Goal: Task Accomplishment & Management: Manage account settings

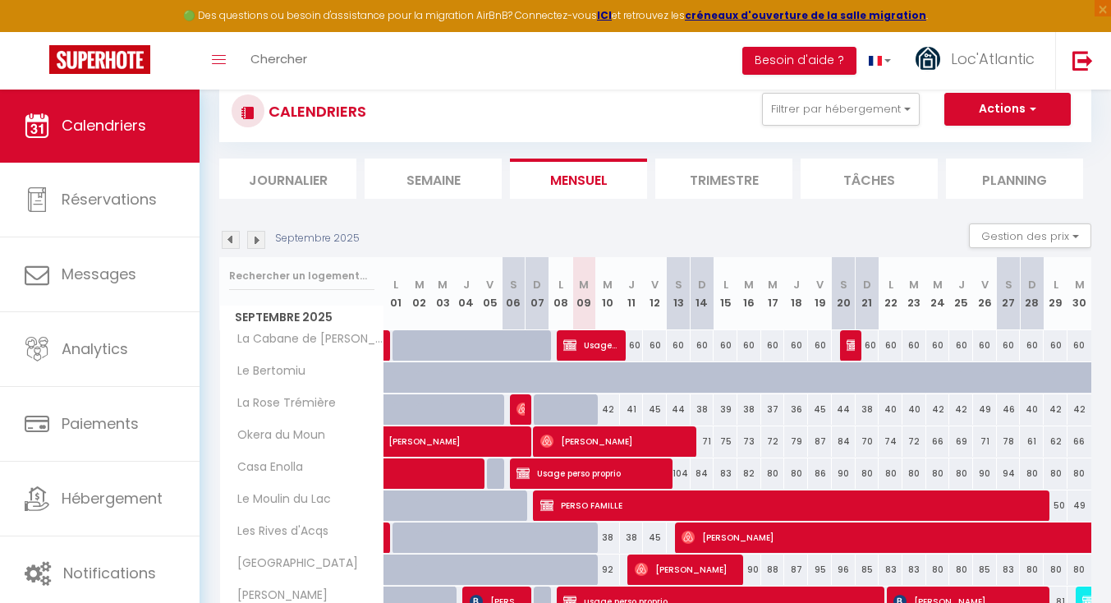
scroll to position [6, 0]
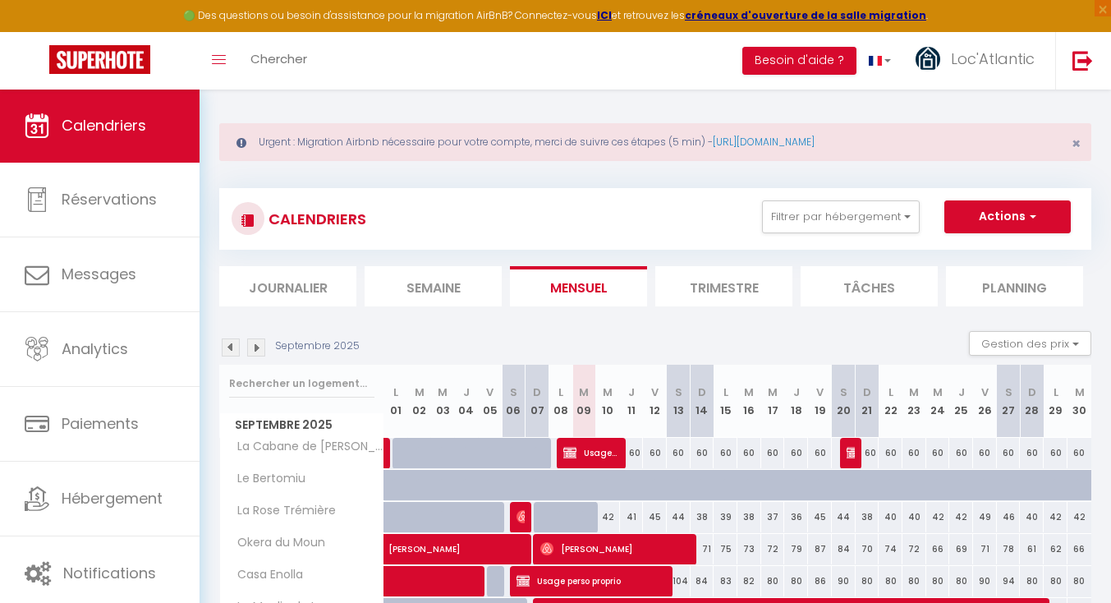
click at [254, 342] on img at bounding box center [256, 347] width 18 height 18
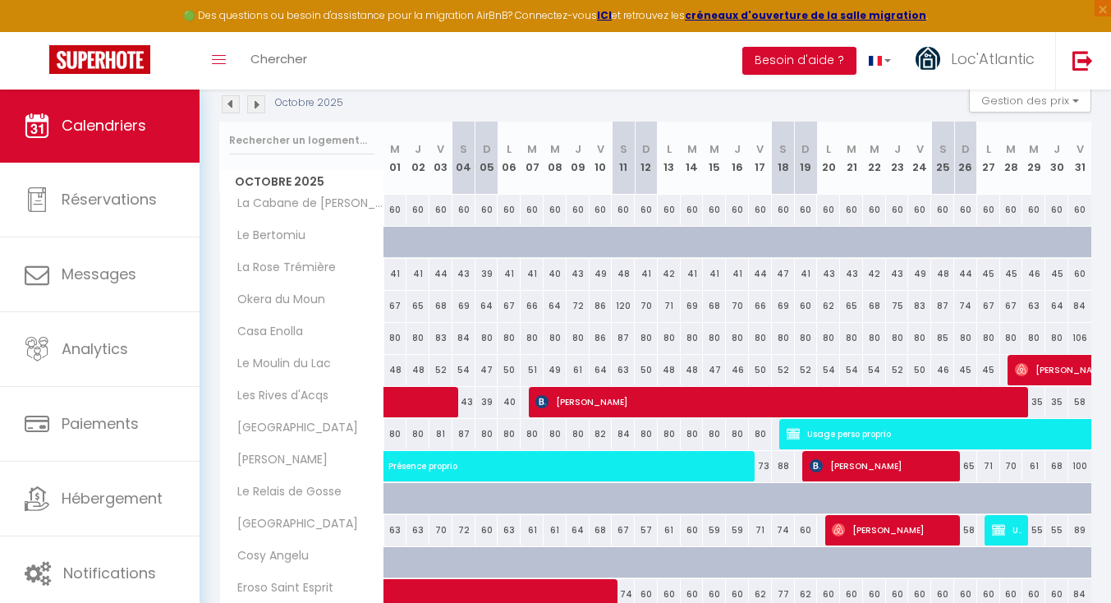
scroll to position [236, 0]
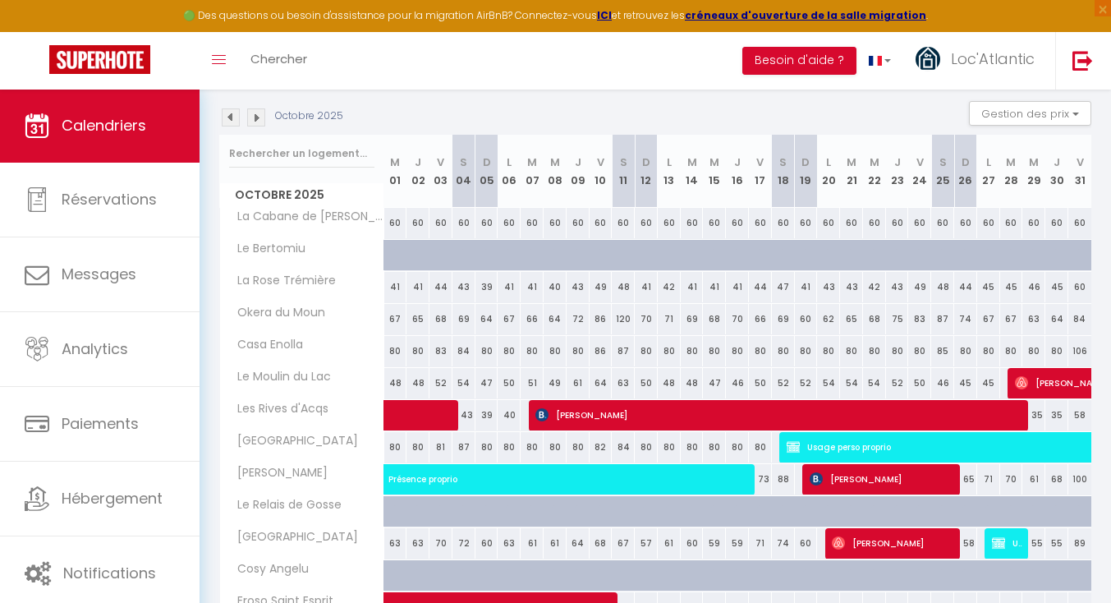
click at [256, 111] on img at bounding box center [256, 117] width 18 height 18
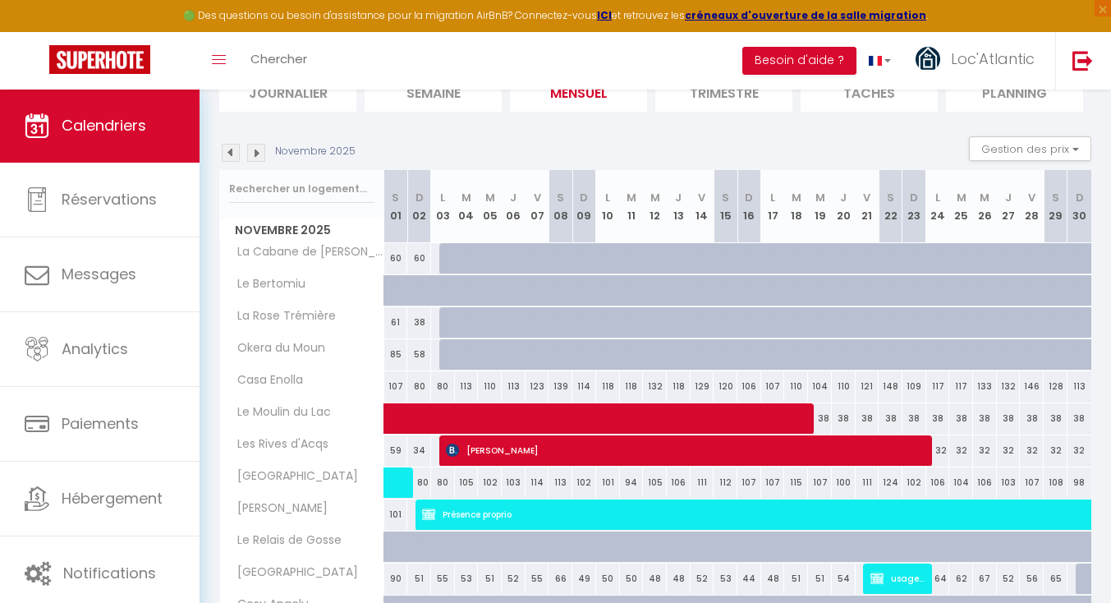
scroll to position [219, 0]
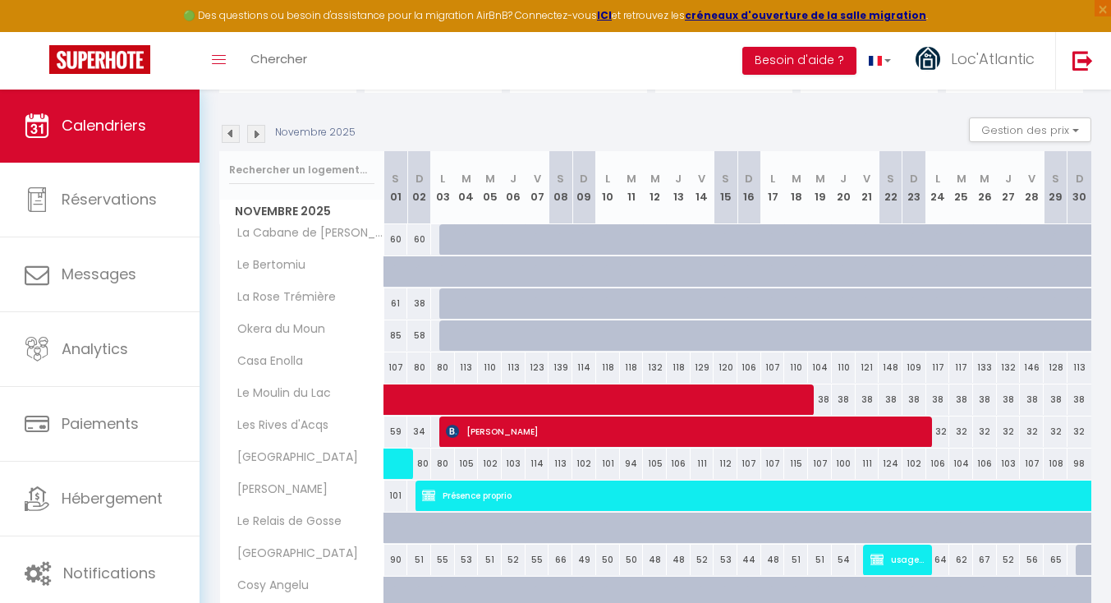
click at [454, 399] on span at bounding box center [739, 399] width 680 height 31
select select "OK"
select select "0"
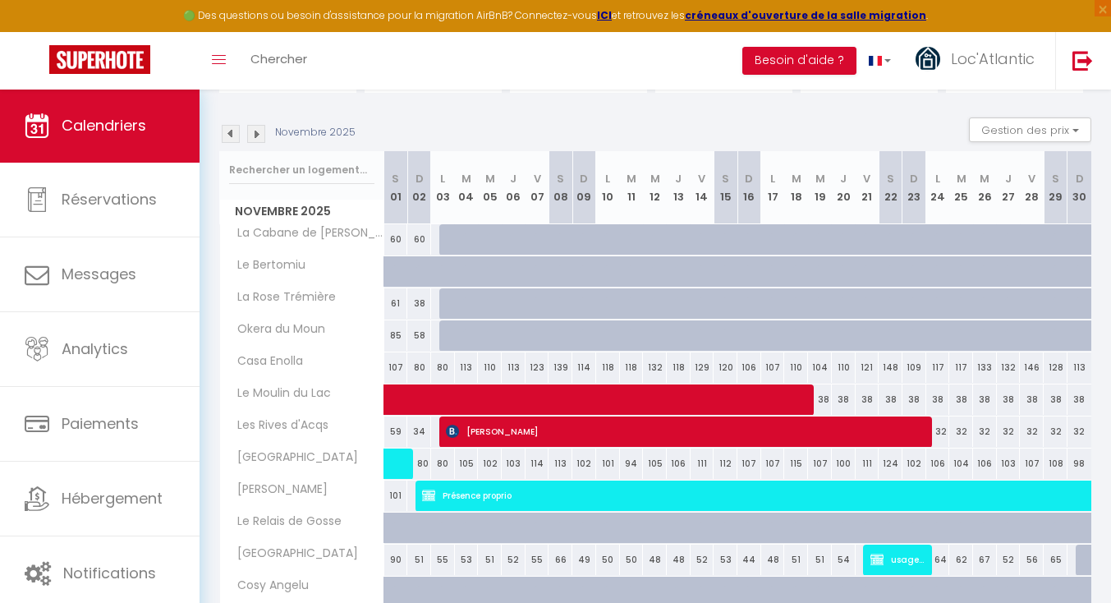
select select "1"
select select
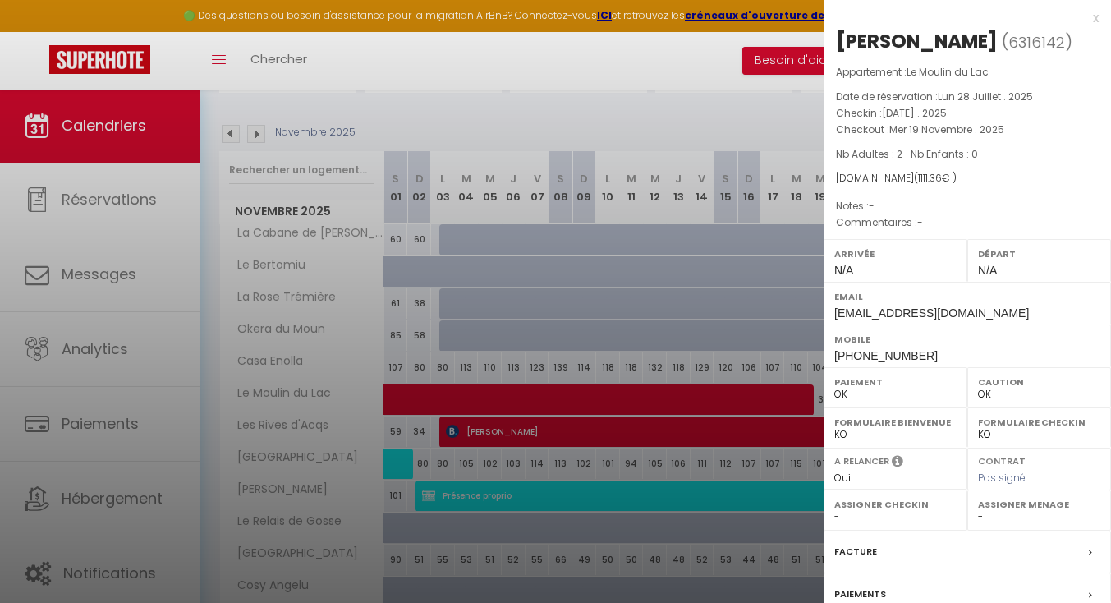
click at [457, 356] on div at bounding box center [555, 301] width 1111 height 603
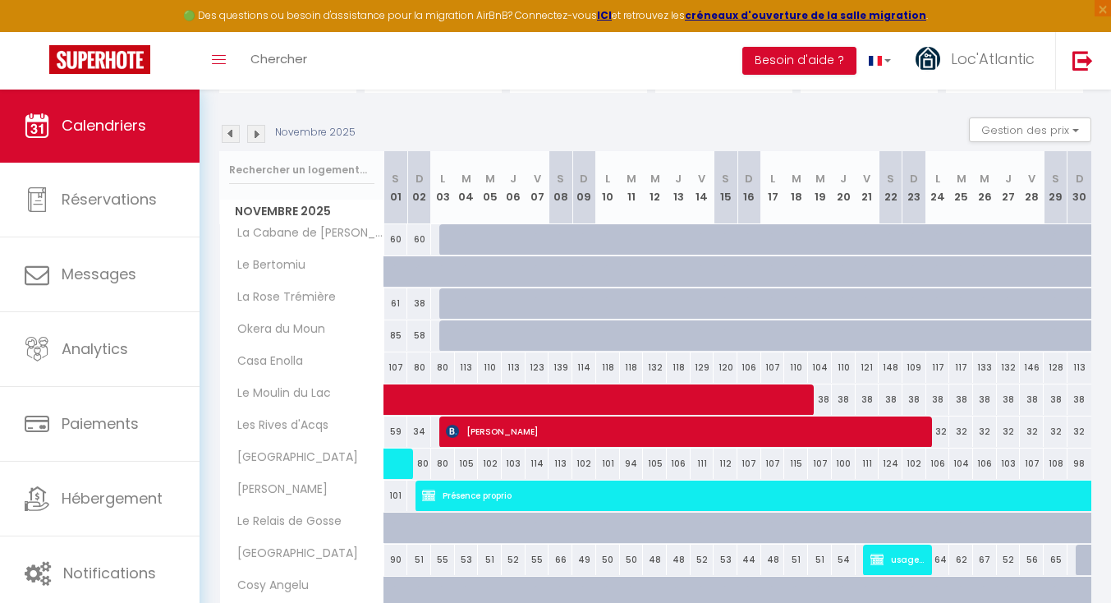
click at [224, 128] on img at bounding box center [231, 134] width 18 height 18
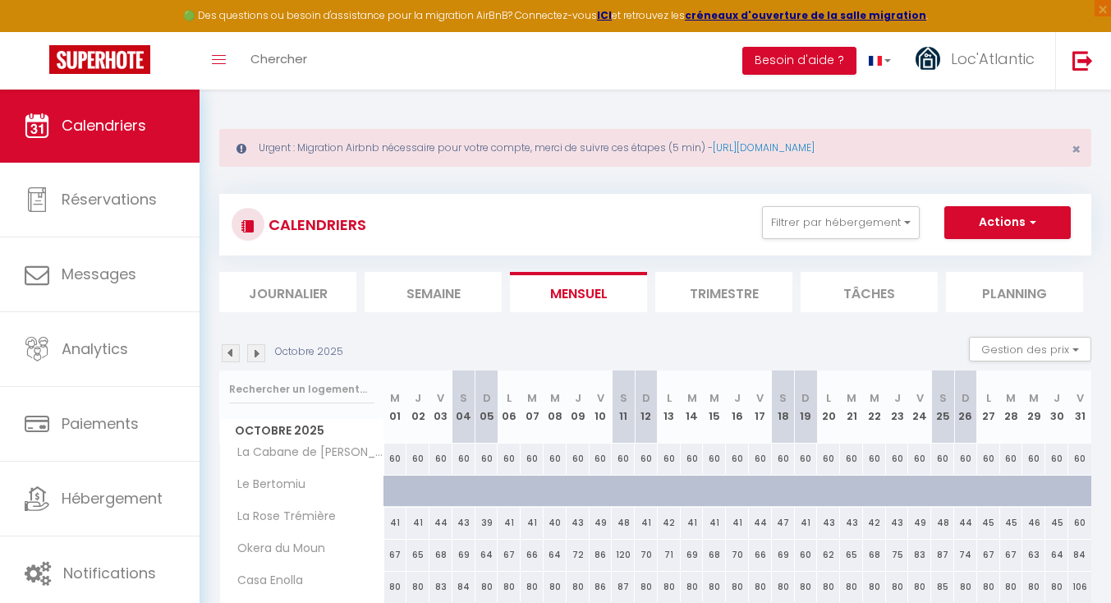
scroll to position [0, 0]
click at [273, 53] on span "Chercher" at bounding box center [278, 58] width 57 height 17
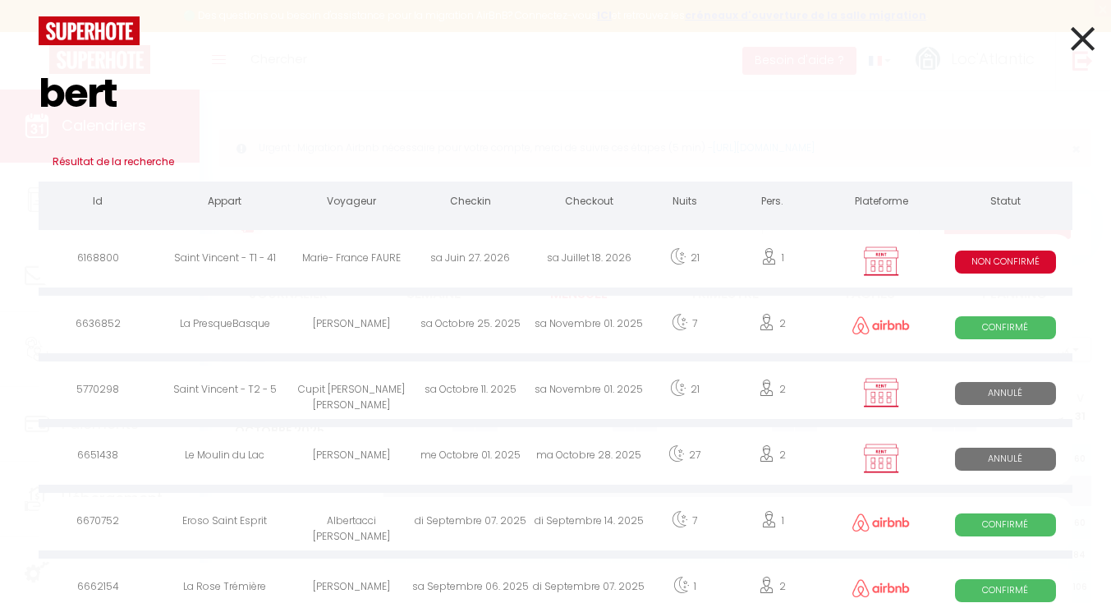
type input "bert"
click at [1085, 34] on icon at bounding box center [1083, 38] width 24 height 41
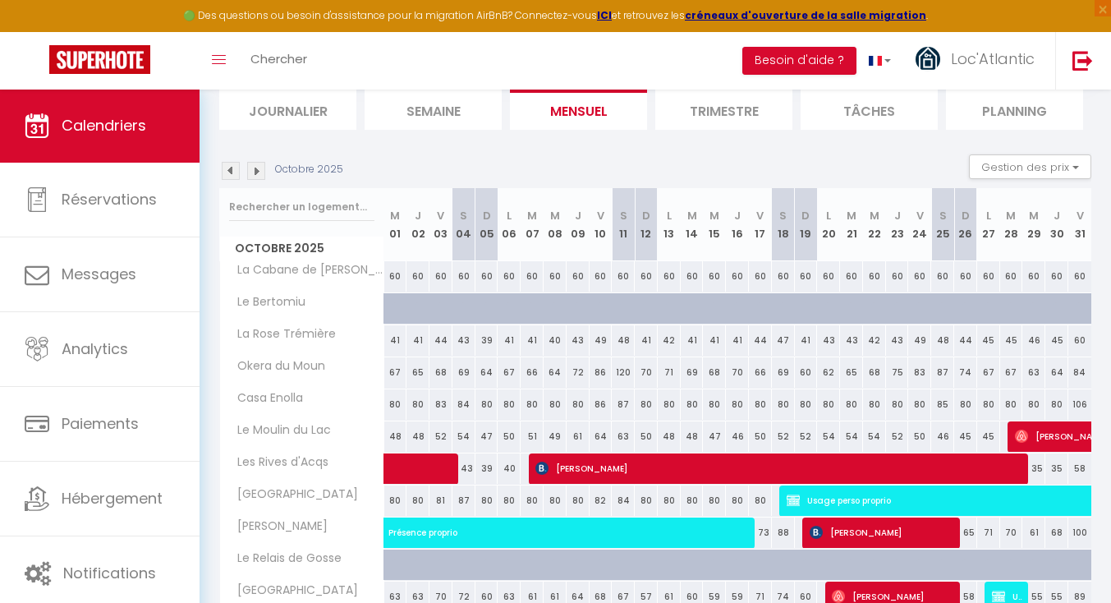
scroll to position [184, 0]
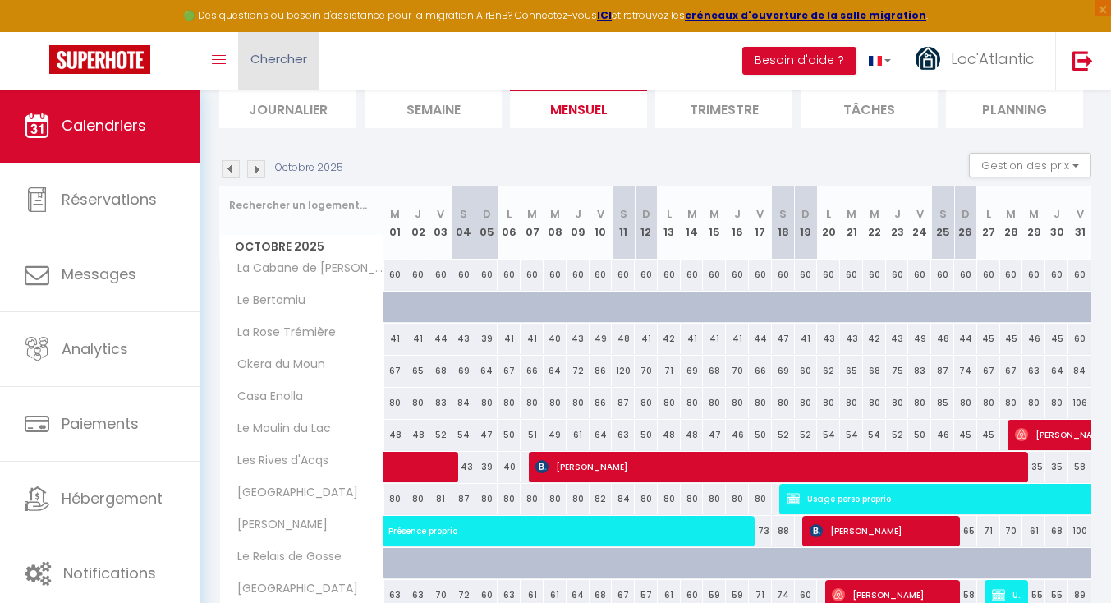
click at [269, 52] on span "Chercher" at bounding box center [278, 58] width 57 height 17
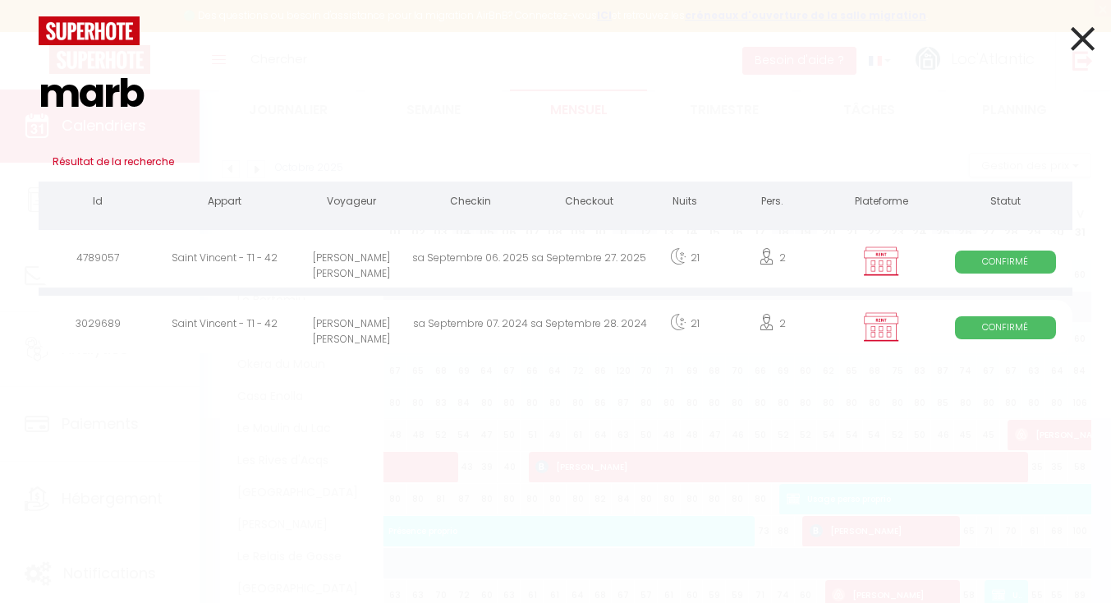
type input "marb"
click at [365, 262] on div "[PERSON_NAME] [PERSON_NAME]" at bounding box center [350, 260] width 119 height 53
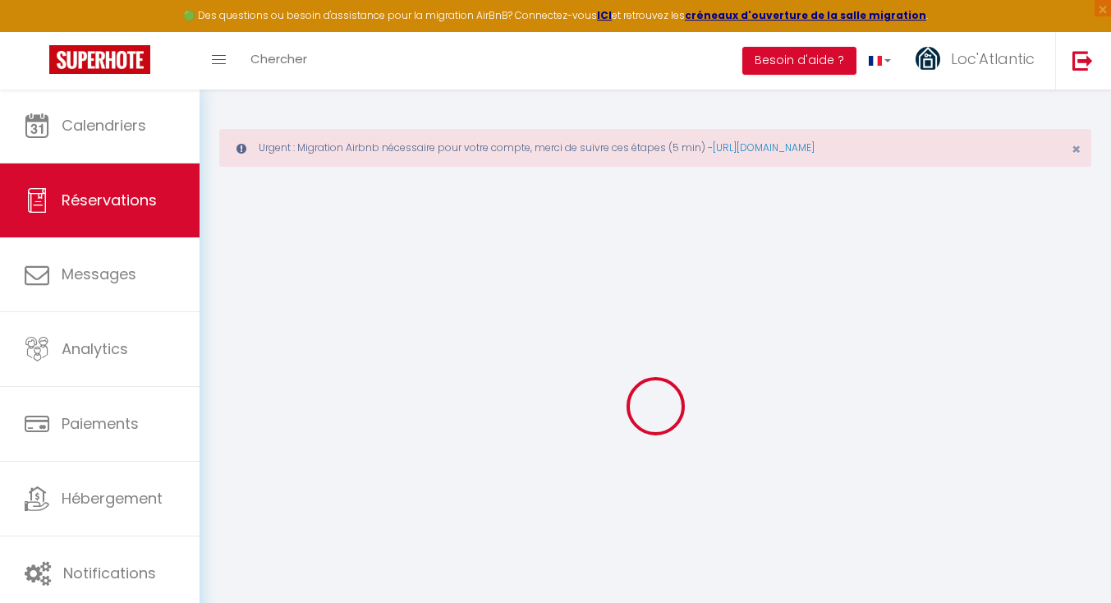
select select
type input "[PERSON_NAME]"
type input "[PERSON_NAME][EMAIL_ADDRESS][DOMAIN_NAME]"
type input "0678813244"
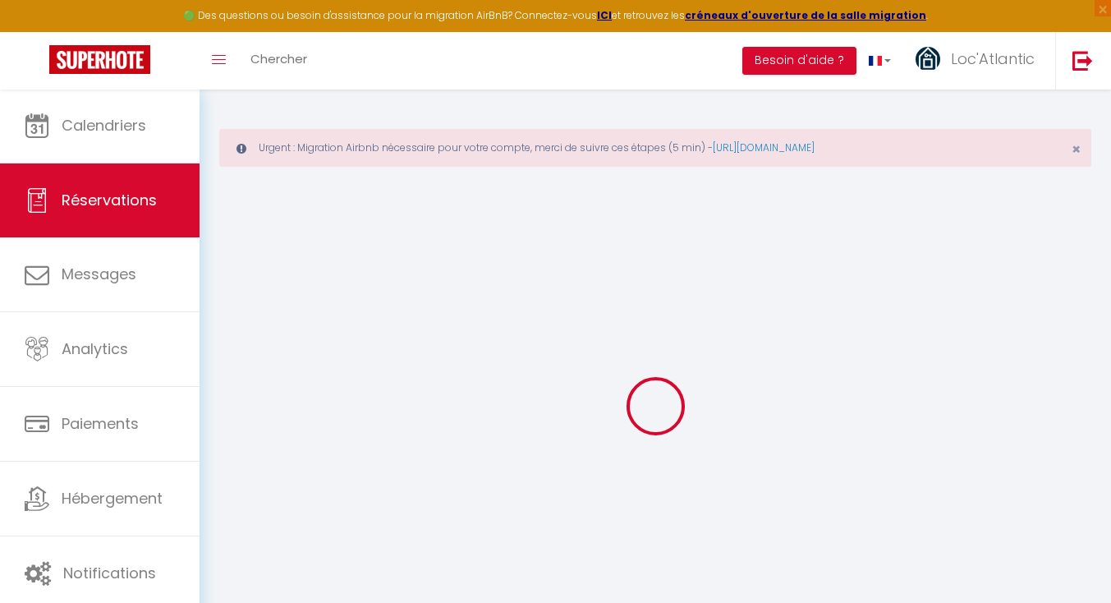
type input "44700"
type input "[STREET_ADDRESS][PERSON_NAME]"
type input "ORVAULT"
select select "FR"
select select "31946"
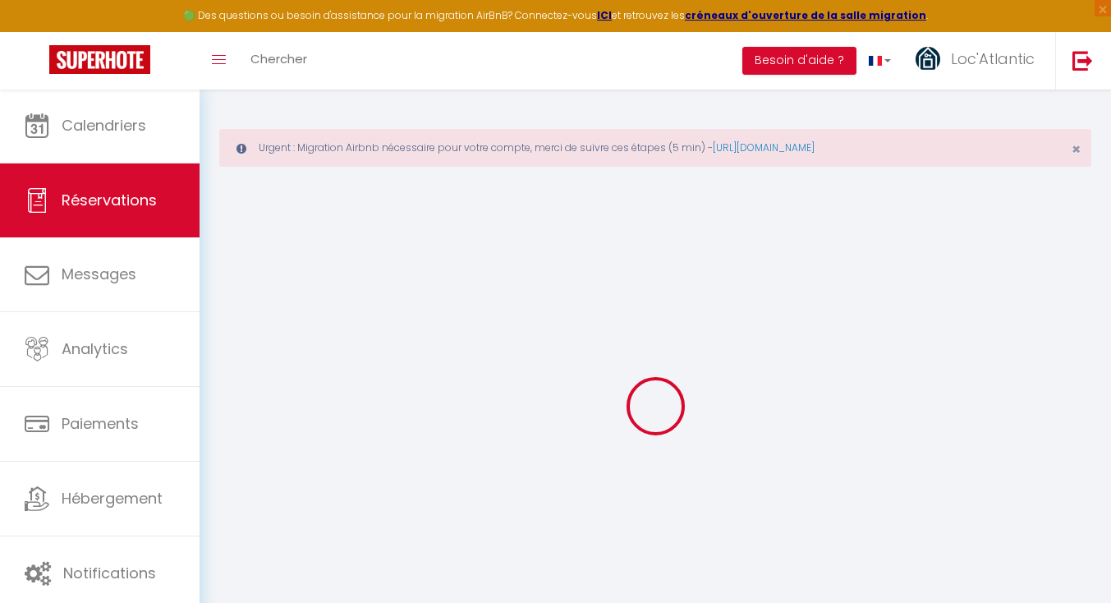
select select "1"
type input "Sam 06 Septembre 2025"
select select
type input "Sam 27 Septembre 2025"
select select
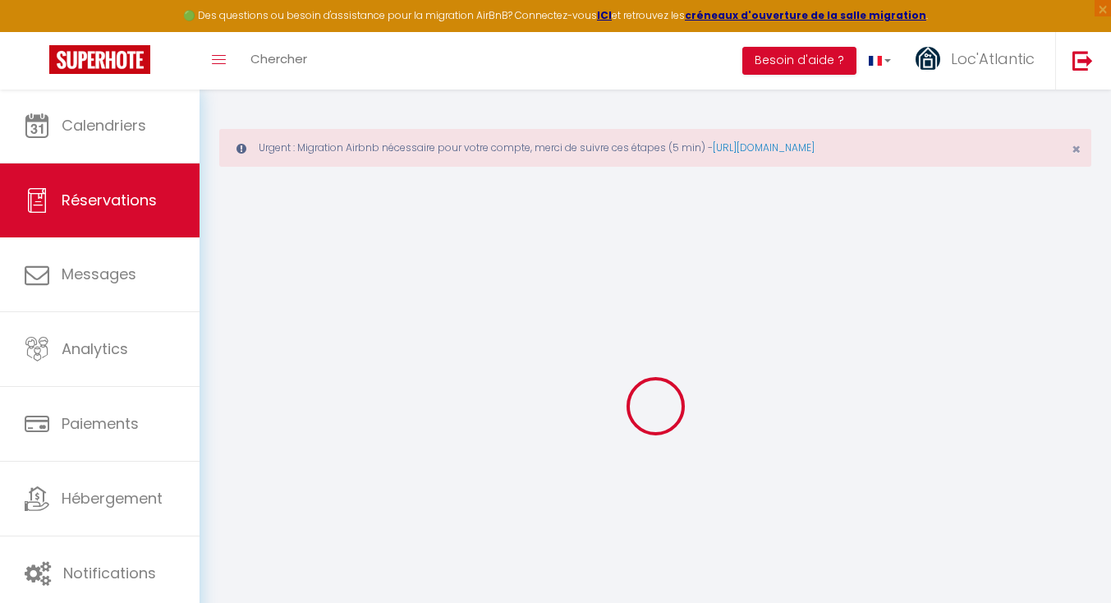
type input "2"
select select "12"
select select
type input "651"
checkbox input "false"
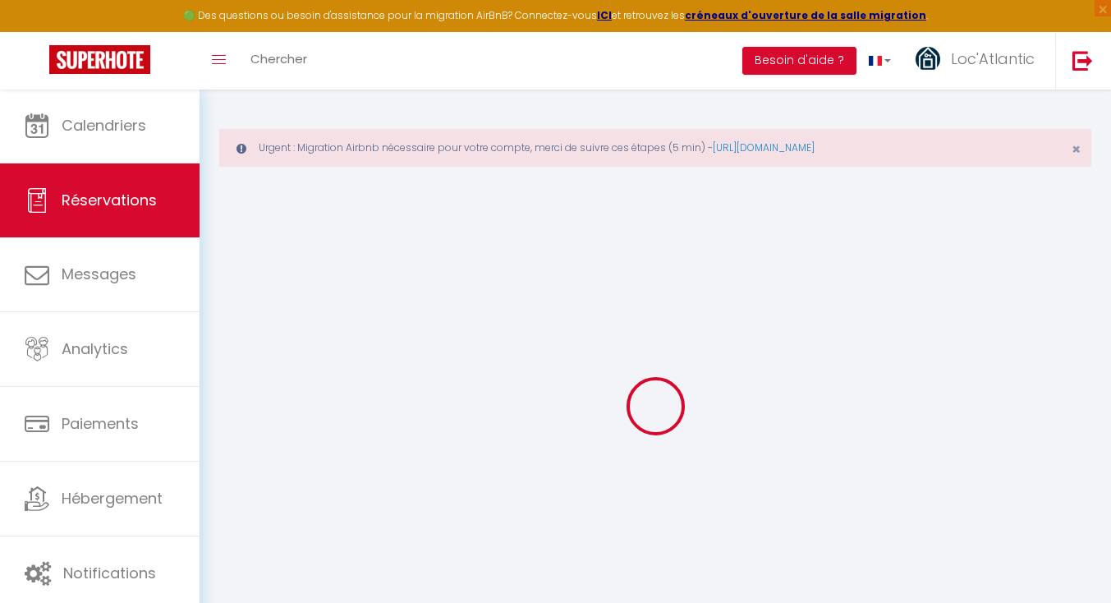
type input "0"
select select
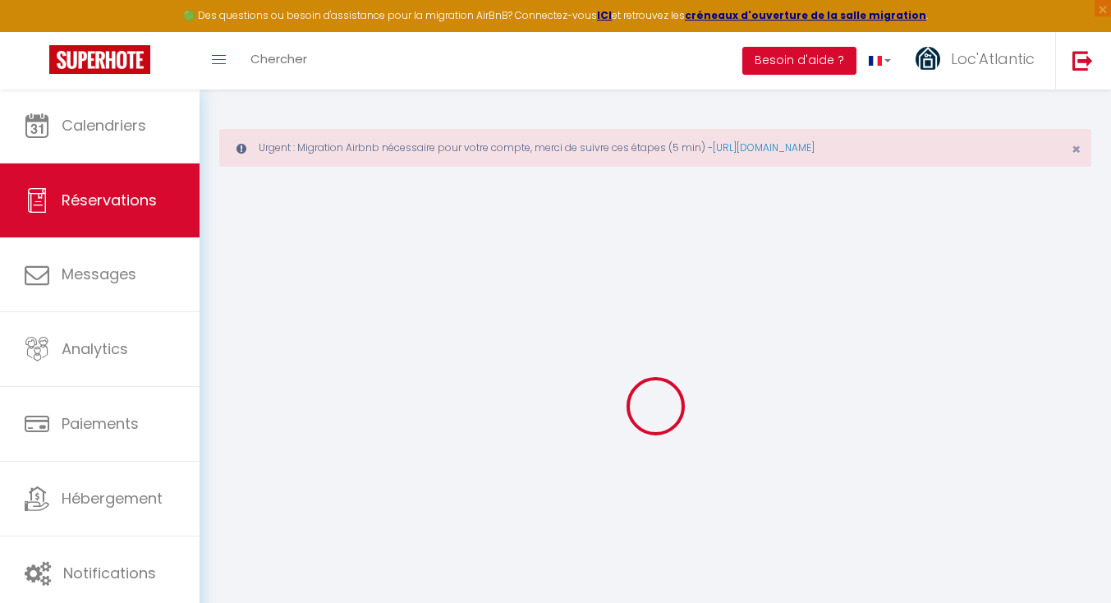
select select
select select "14"
checkbox input "false"
select select
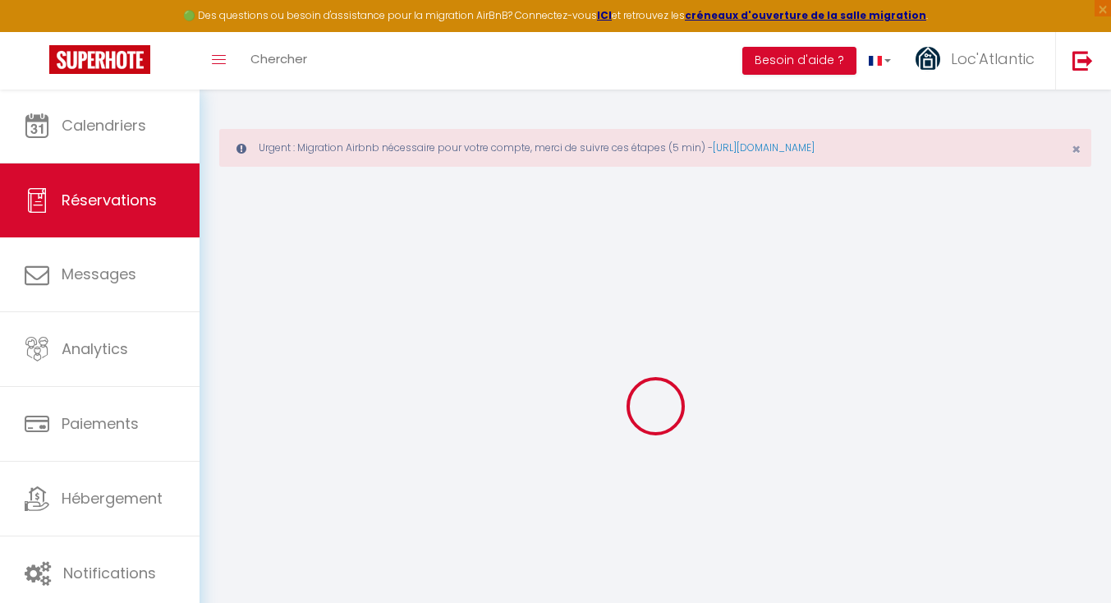
checkbox input "false"
select select
checkbox input "false"
select select
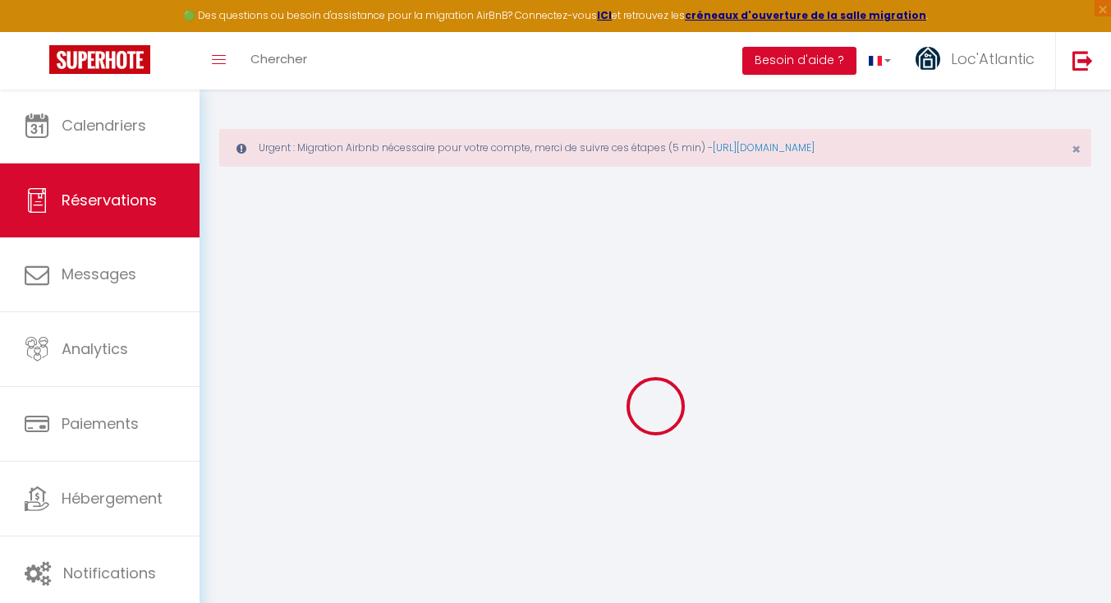
select select
checkbox input "false"
type textarea "2 kits linges ménage fin de séjour"
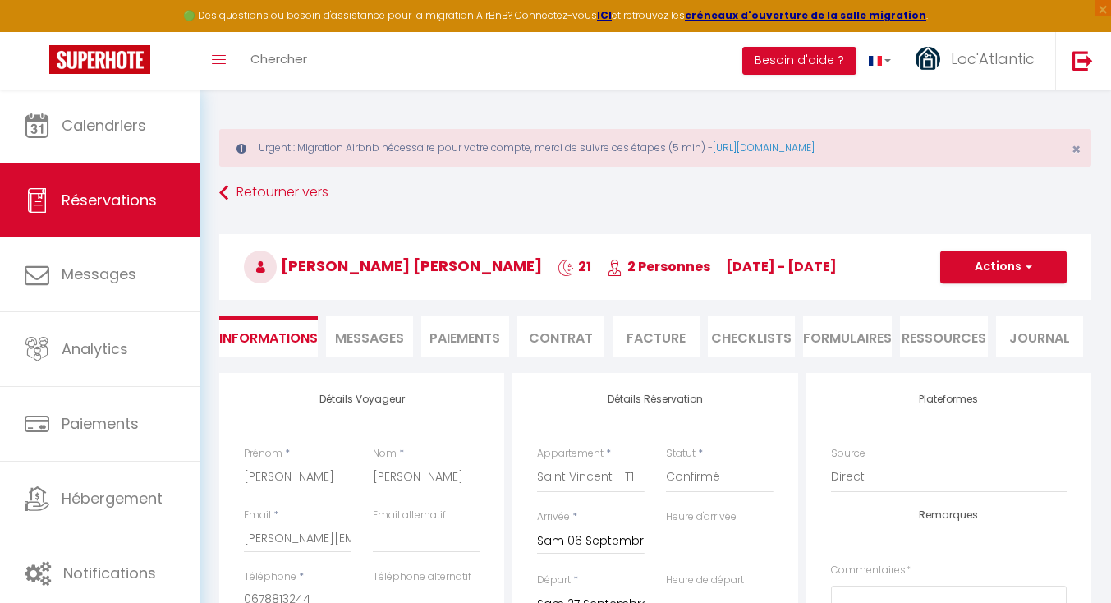
type input "54.6"
checkbox input "false"
select select "17:00"
select select "10:00"
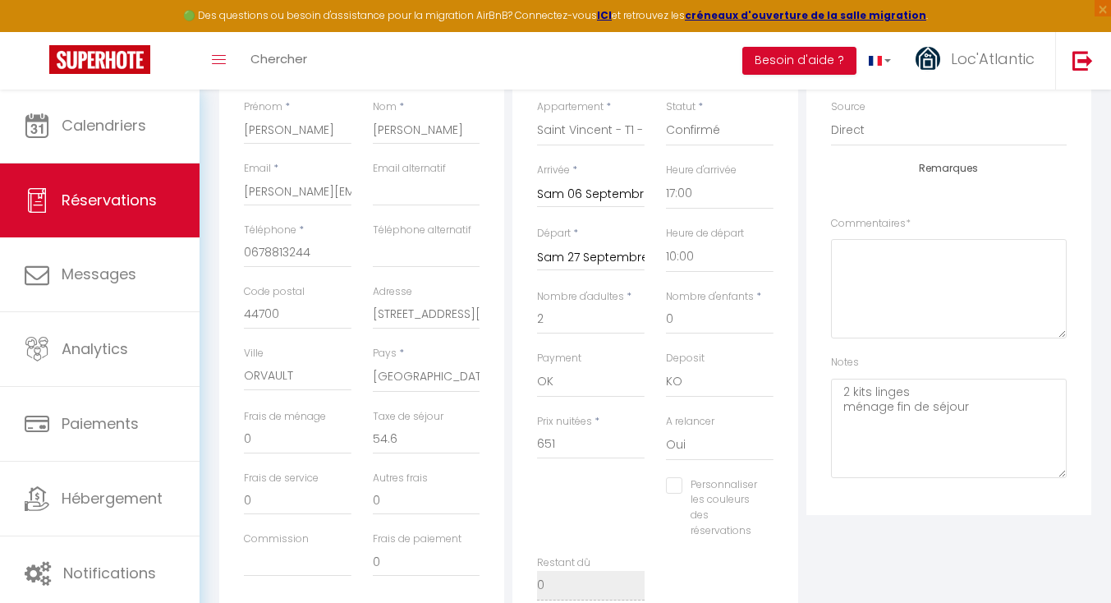
scroll to position [365, 0]
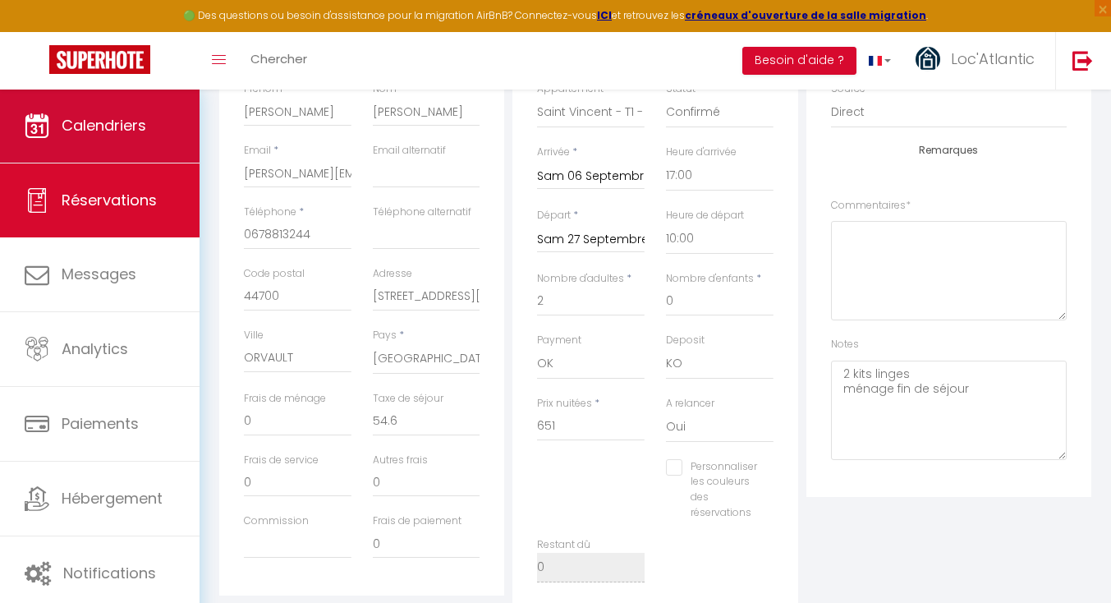
click at [99, 126] on span "Calendriers" at bounding box center [104, 125] width 85 height 21
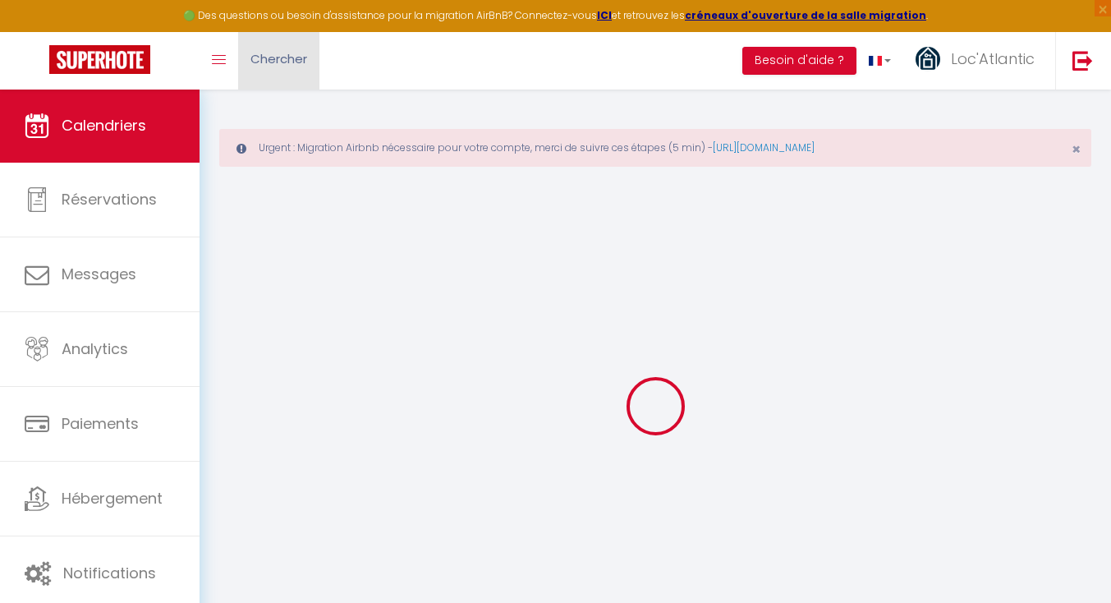
click at [297, 73] on link "Chercher" at bounding box center [278, 60] width 81 height 57
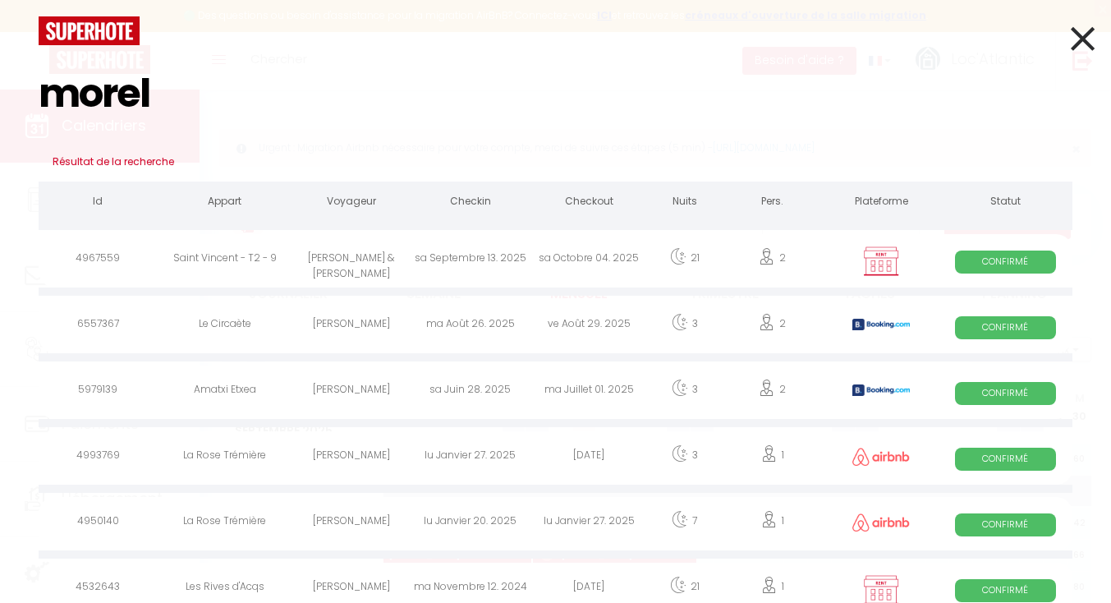
type input "morel"
click at [356, 251] on div "[PERSON_NAME] & [PERSON_NAME]" at bounding box center [350, 260] width 119 height 53
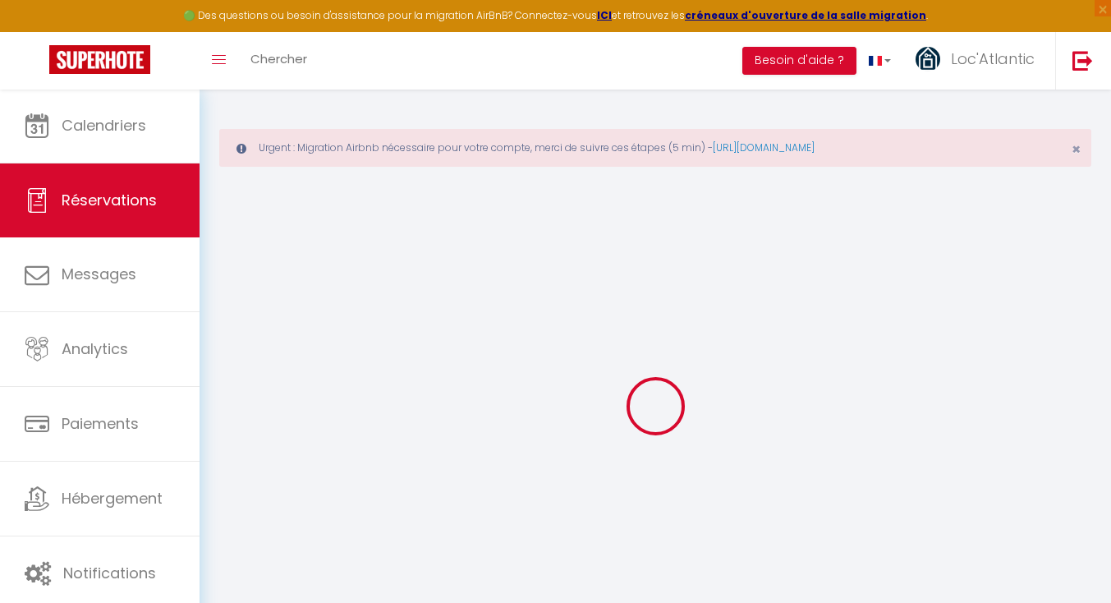
type input "[PERSON_NAME] & [PERSON_NAME]"
type input "MOREL"
type input "[EMAIL_ADDRESS][DOMAIN_NAME]"
type input "0698748051"
type input "91210"
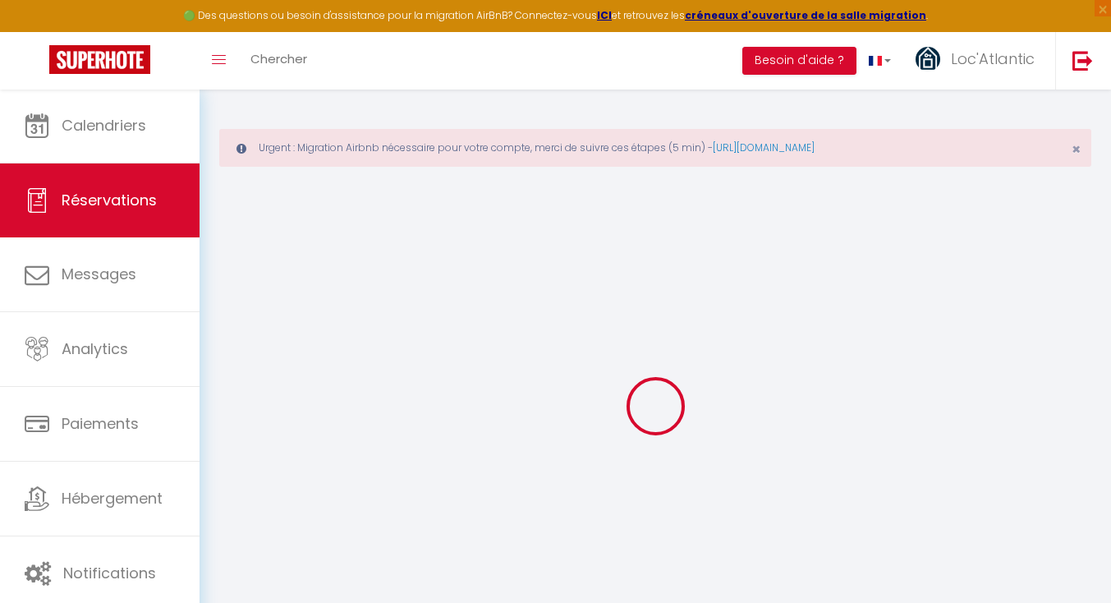
type input "7 av des près pierre"
type input "DRAVEIL"
select select "FR"
select select "31962"
select select "1"
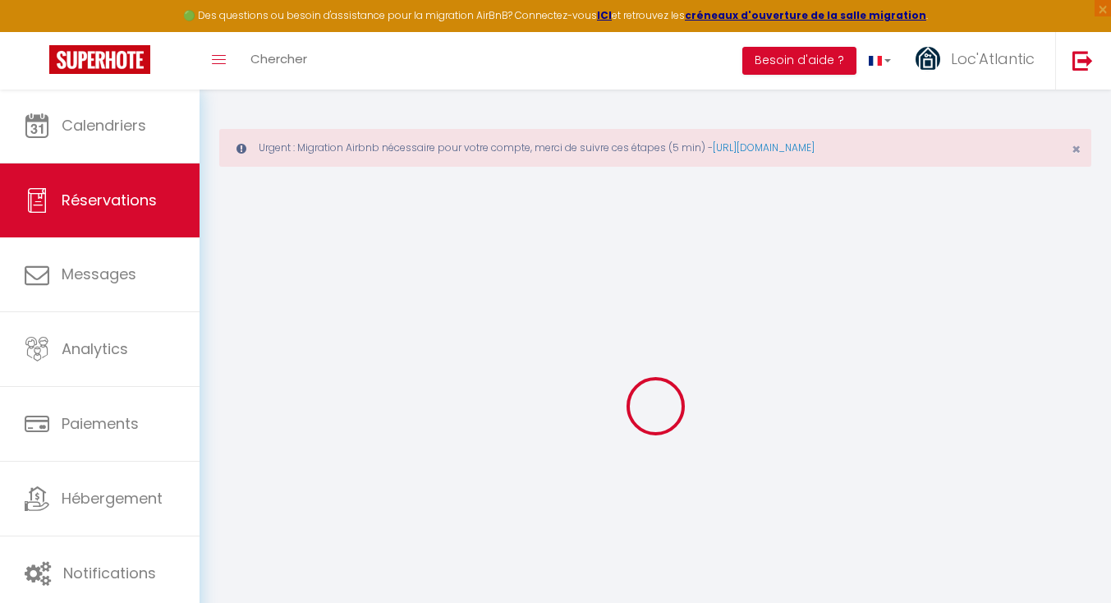
type input "Sam 13 Septembre 2025"
select select
type input "[DATE]"
select select
type input "2"
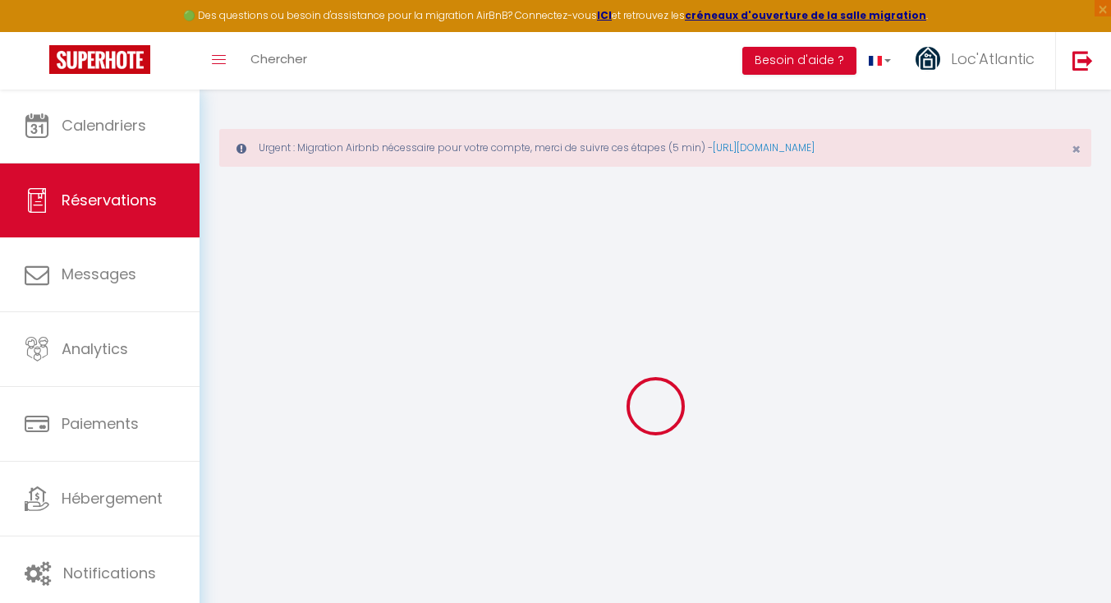
select select "12"
select select
type input "735"
checkbox input "false"
type input "0"
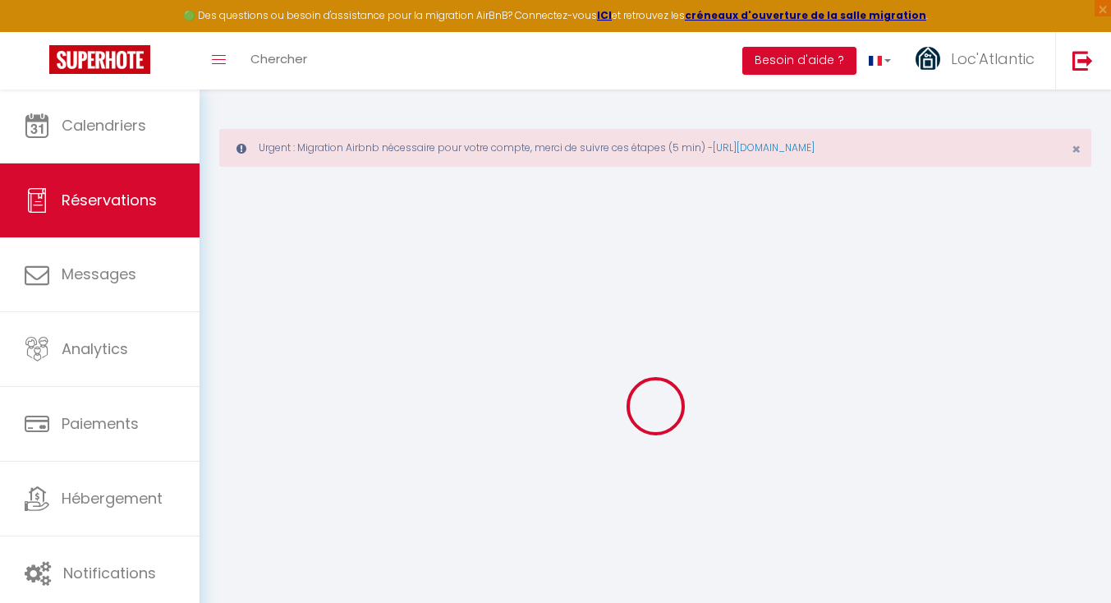
type input "0"
select select
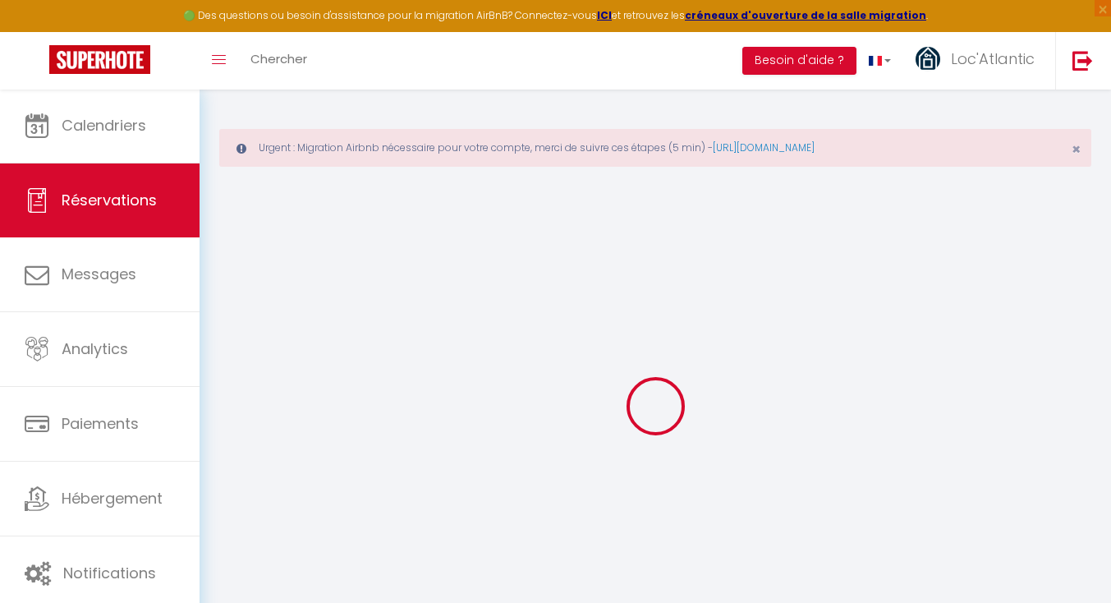
select select "14"
checkbox input "false"
select select
checkbox input "false"
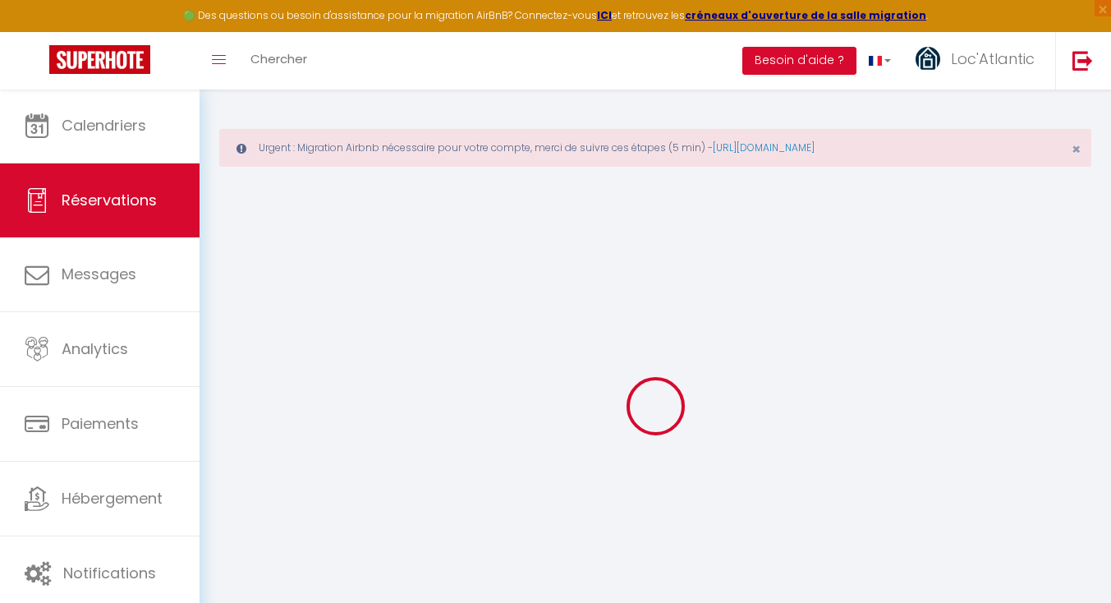
select select
checkbox input "false"
select select
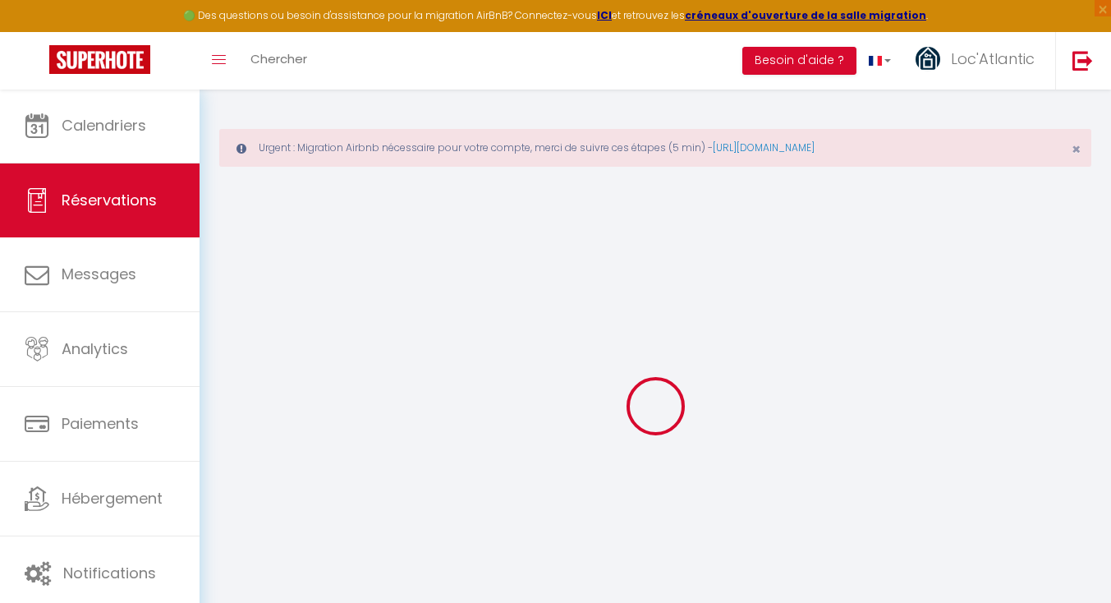
checkbox input "false"
type textarea "2 packs linge"
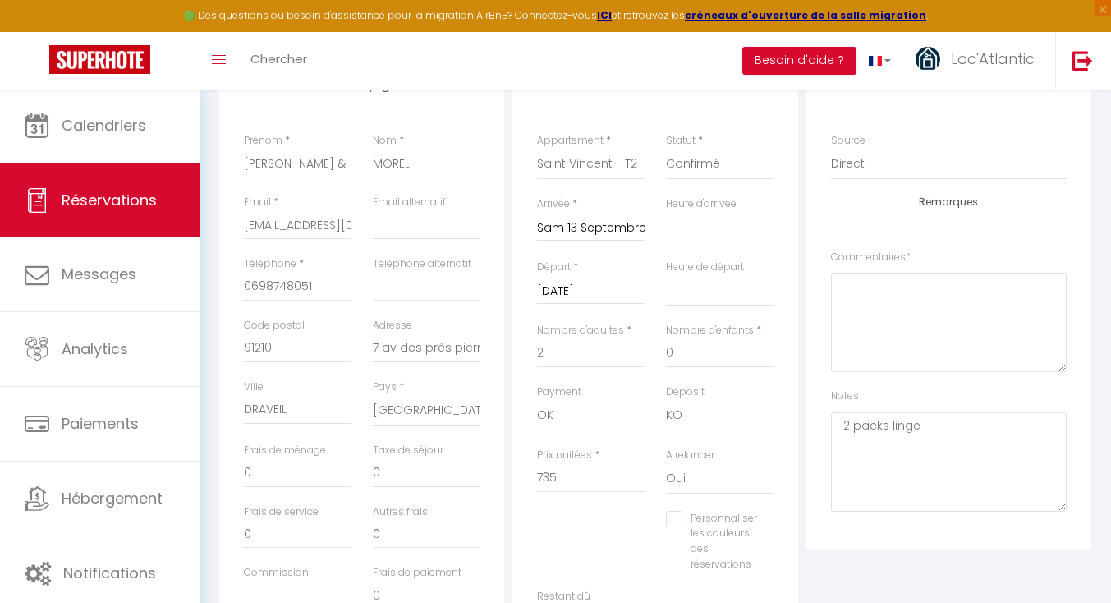
scroll to position [399, 0]
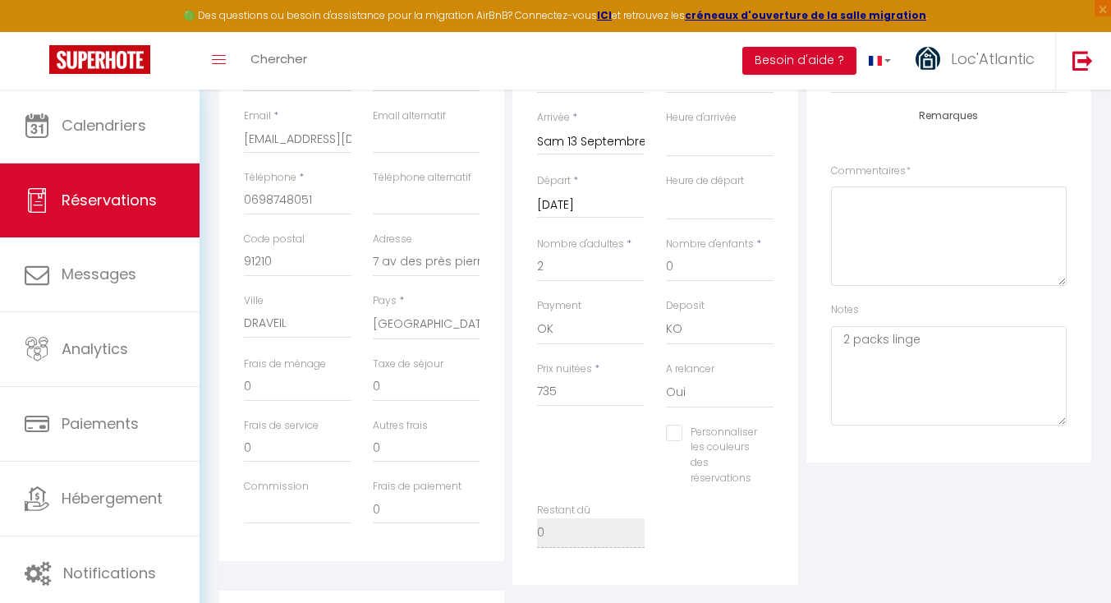
type input "54.6"
select select
checkbox input "false"
select select
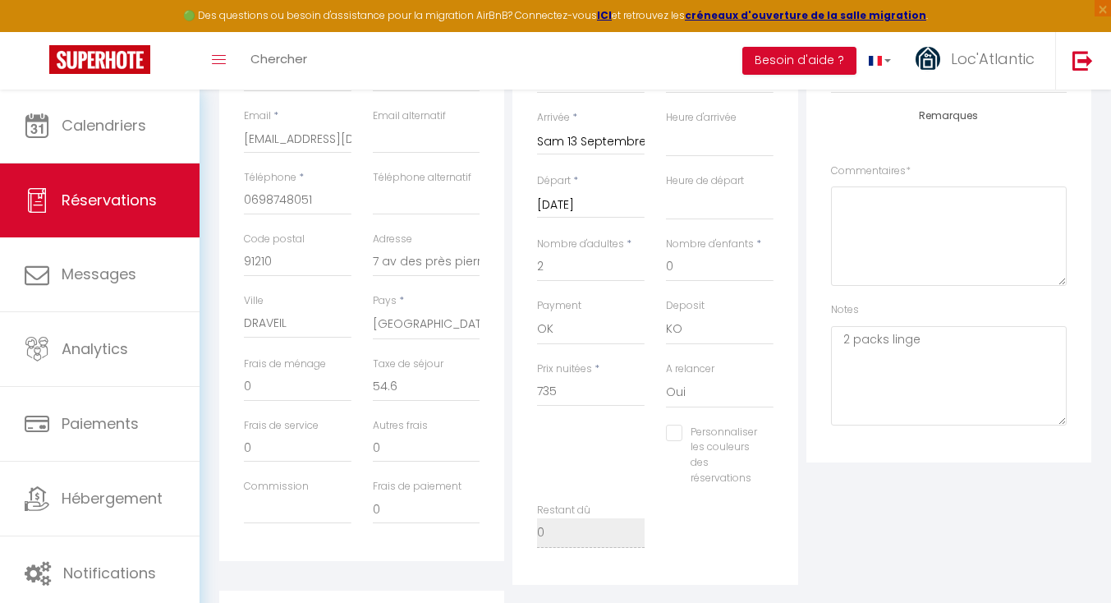
select select
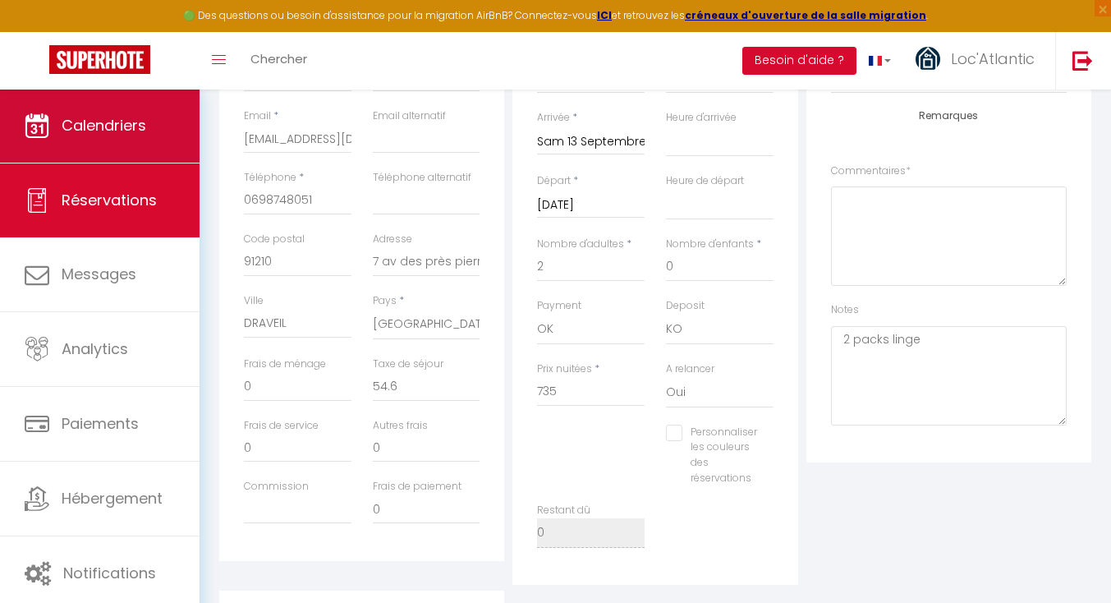
click at [117, 118] on span "Calendriers" at bounding box center [104, 125] width 85 height 21
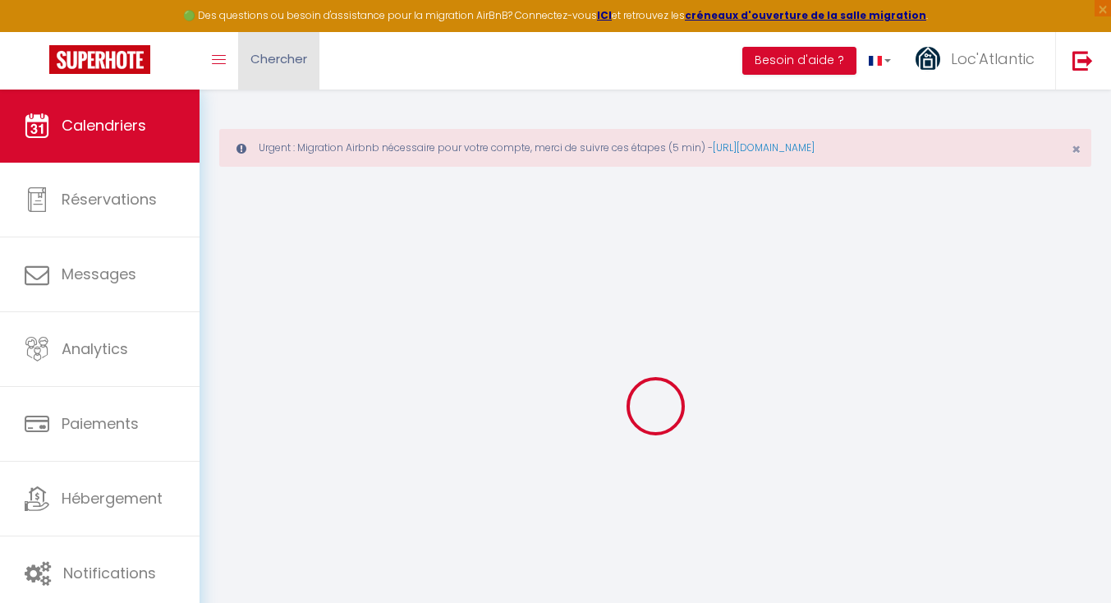
click at [257, 56] on span "Chercher" at bounding box center [278, 58] width 57 height 17
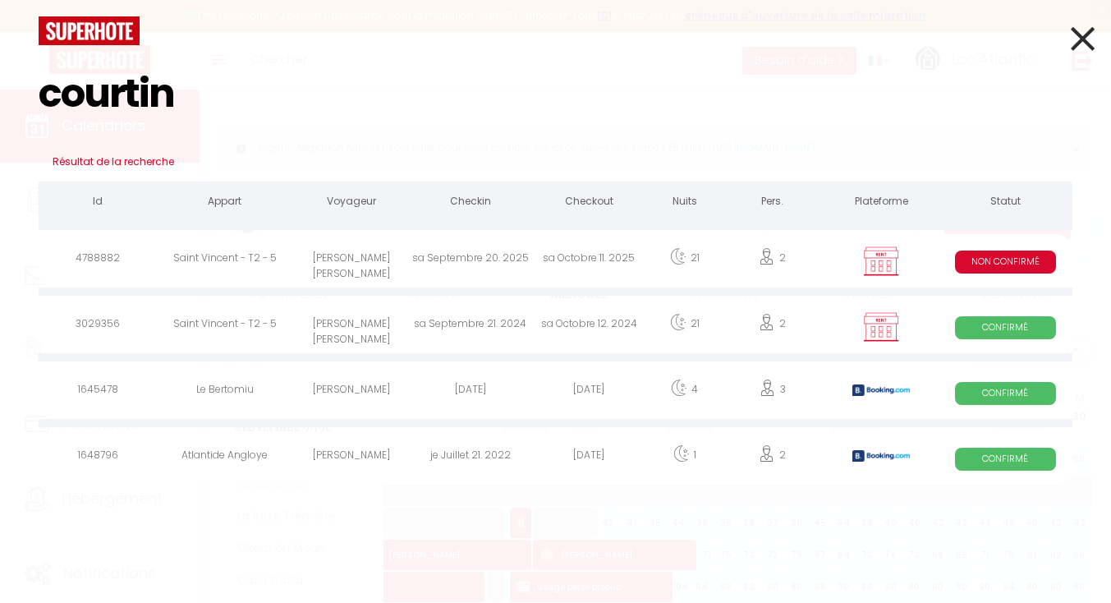
type input "courtin"
click at [356, 255] on div "[PERSON_NAME] [PERSON_NAME]" at bounding box center [350, 260] width 119 height 53
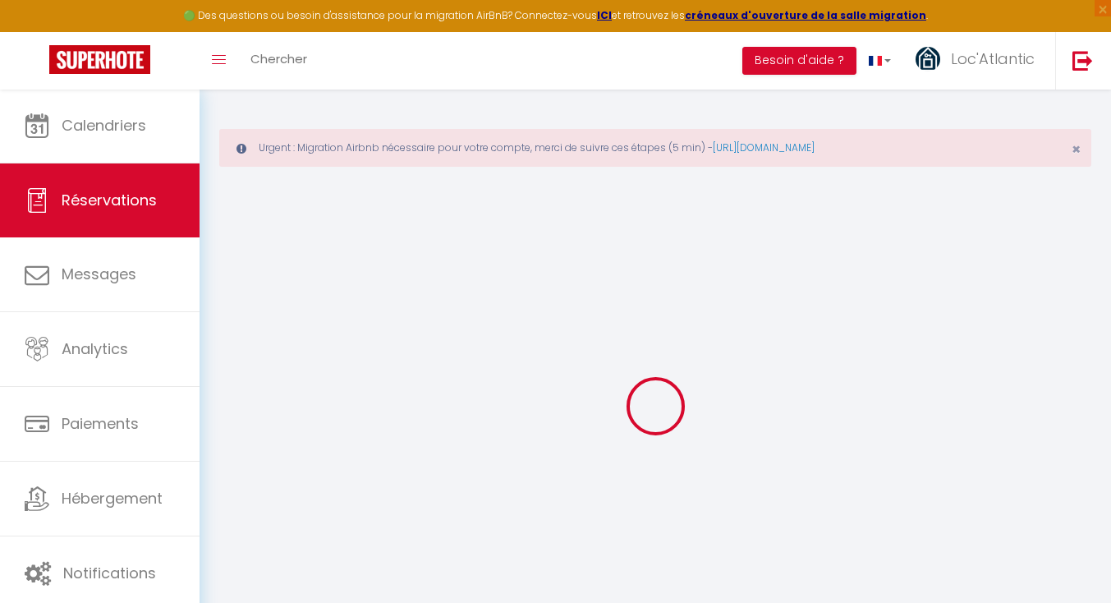
select select
checkbox input "false"
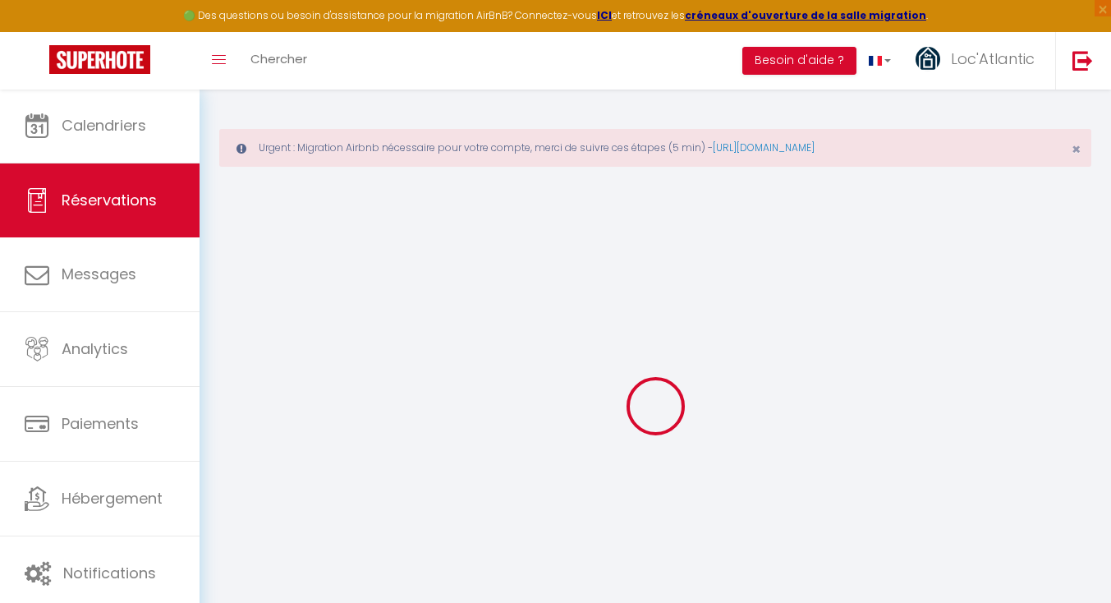
select select
checkbox input "false"
type textarea "Forfait ménage"
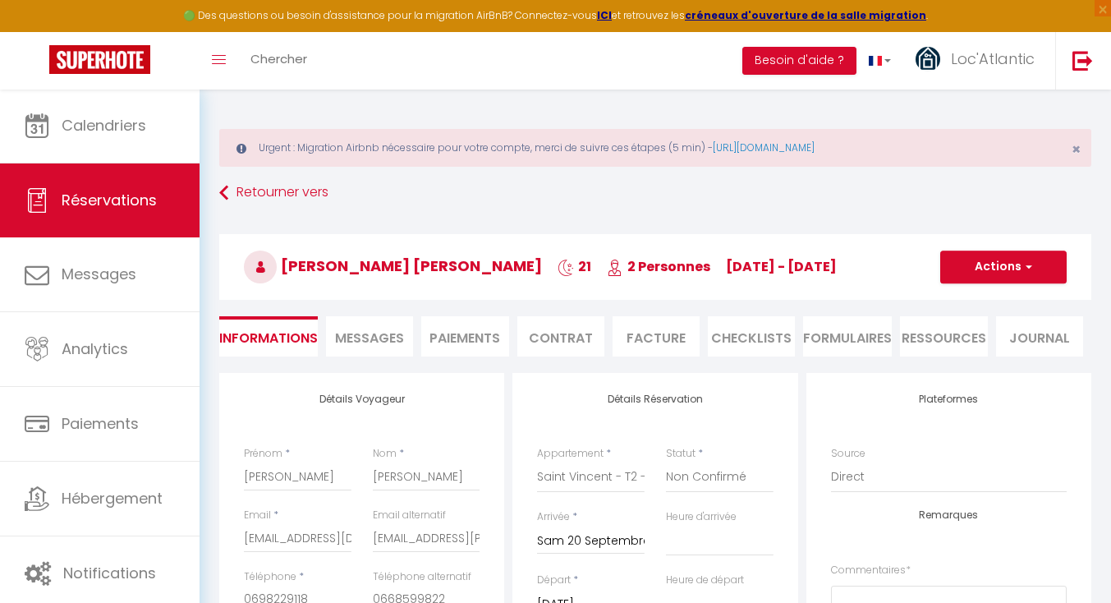
click at [379, 333] on span "Messages" at bounding box center [369, 337] width 69 height 19
select select
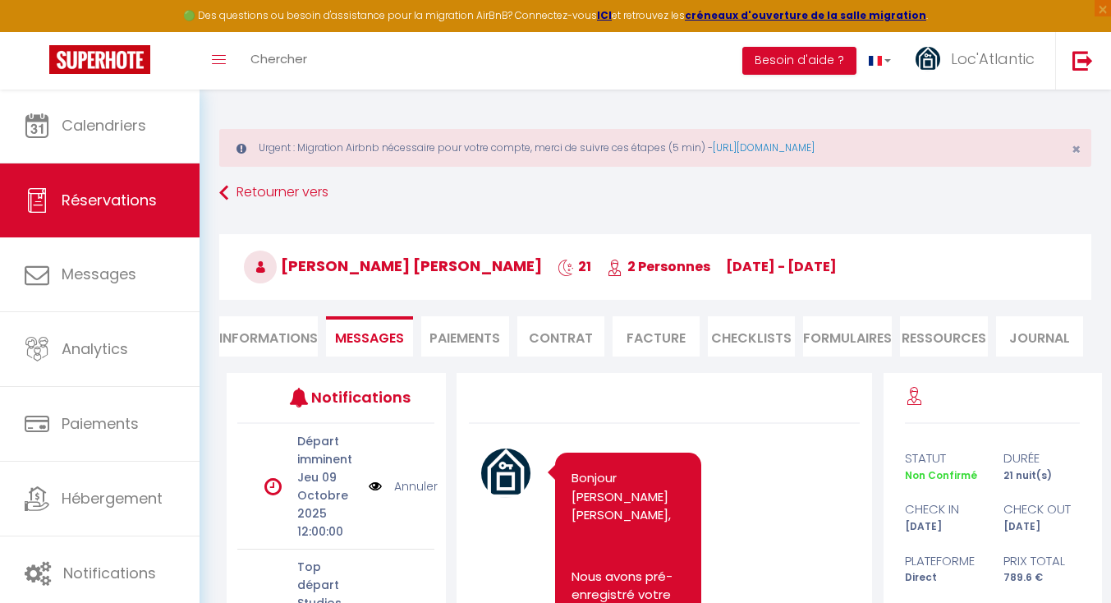
click at [314, 322] on li "Informations" at bounding box center [268, 336] width 99 height 40
select select
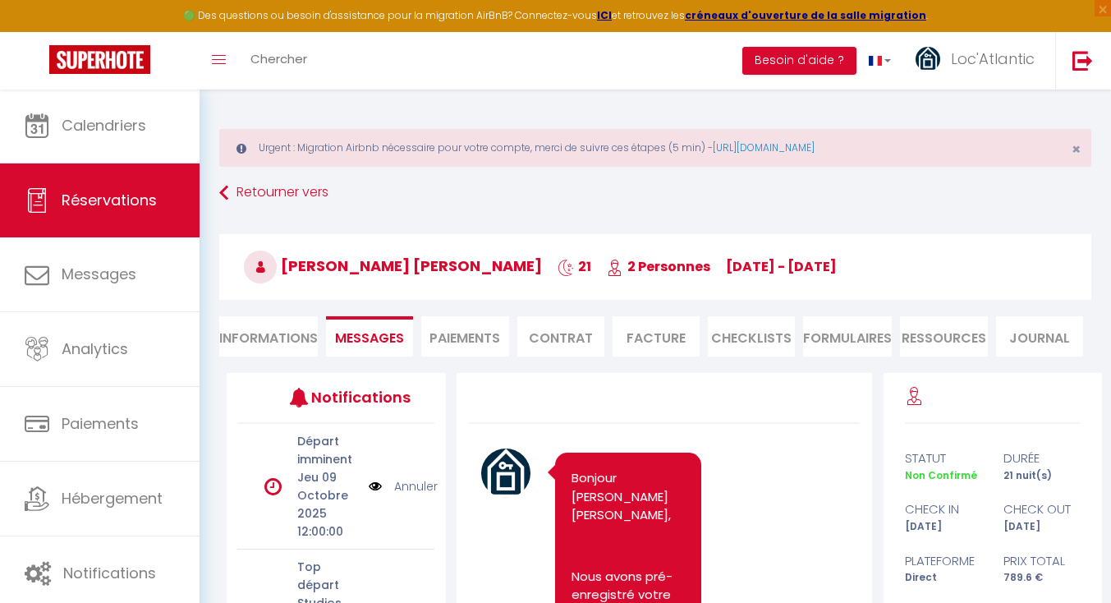
select select
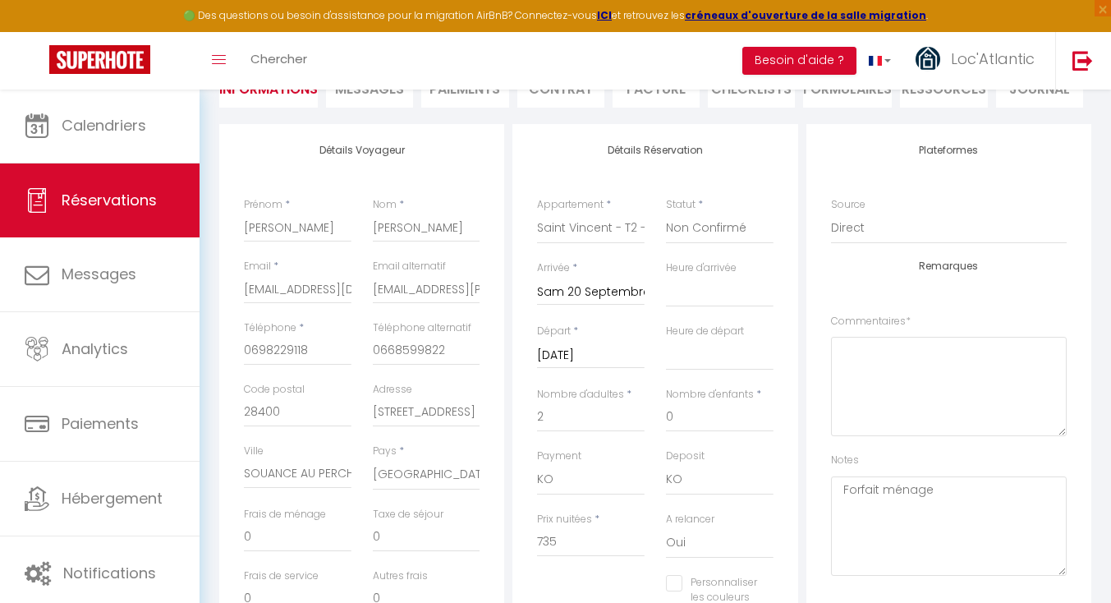
scroll to position [314, 0]
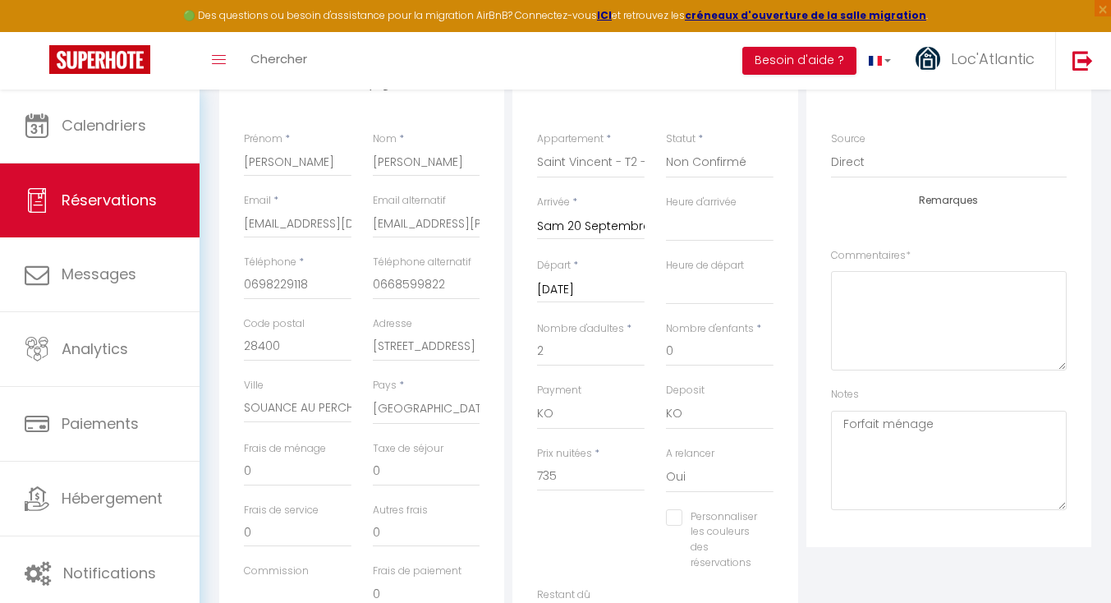
type input "54.6"
select select
checkbox input "false"
select select "17:00"
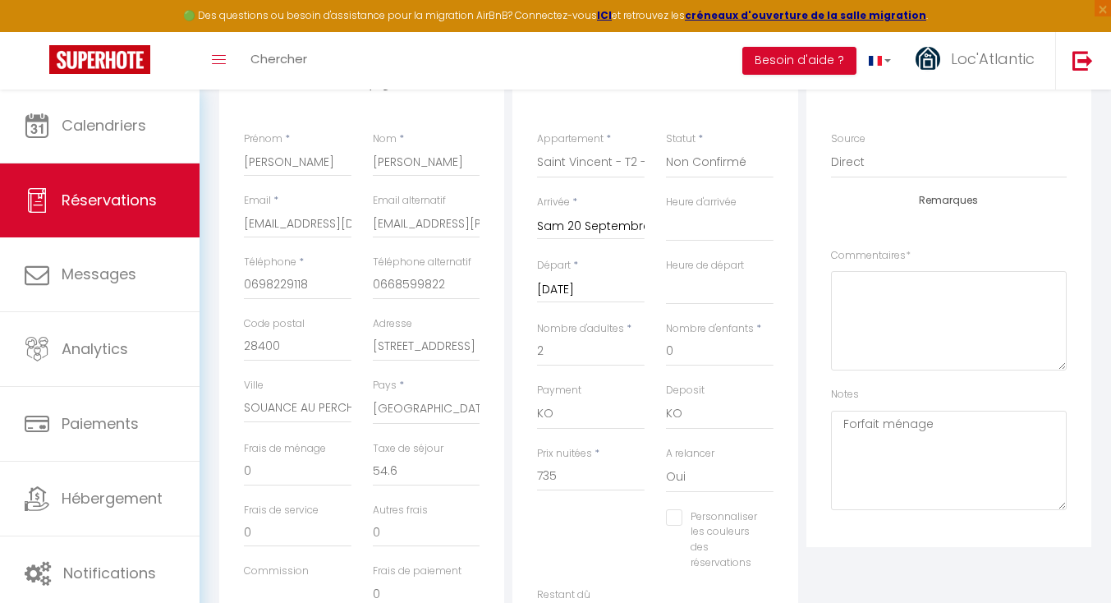
select select "09:00"
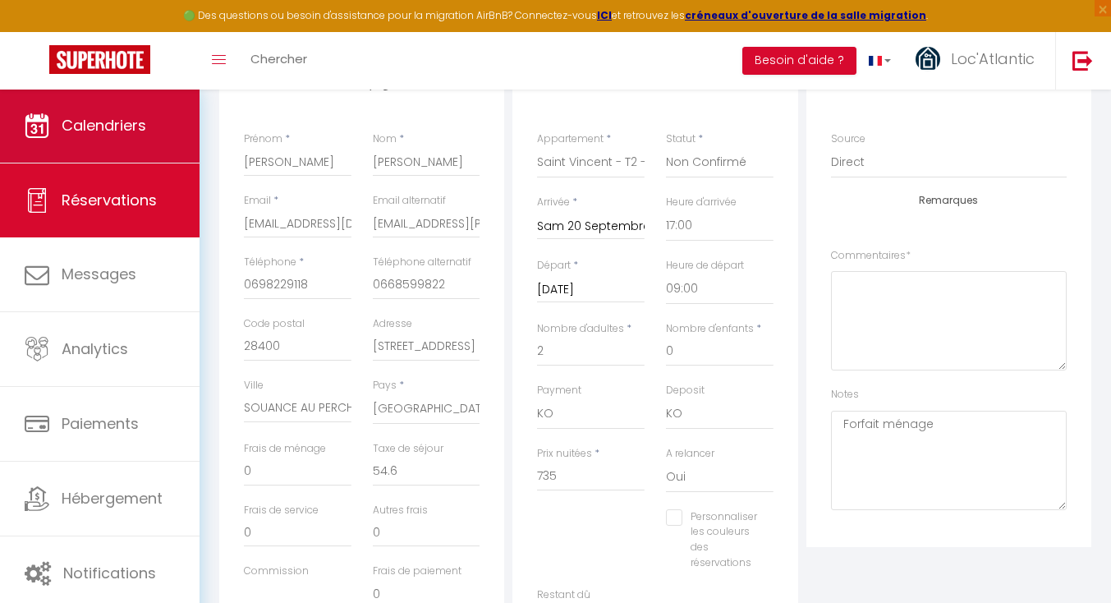
click at [77, 110] on link "Calendriers" at bounding box center [100, 126] width 200 height 74
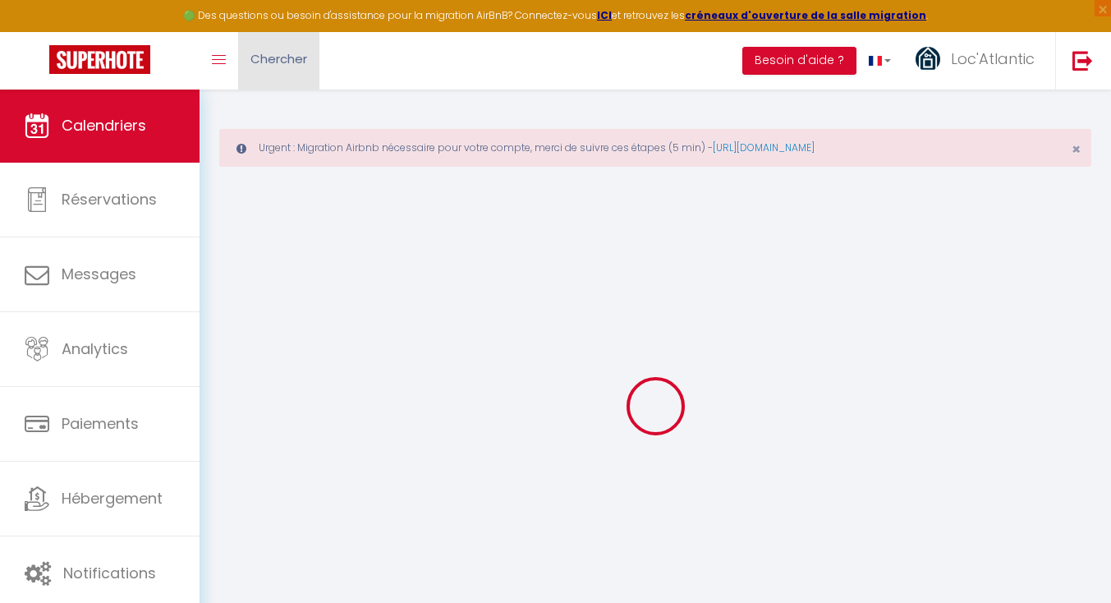
click at [251, 67] on link "Chercher" at bounding box center [278, 60] width 81 height 57
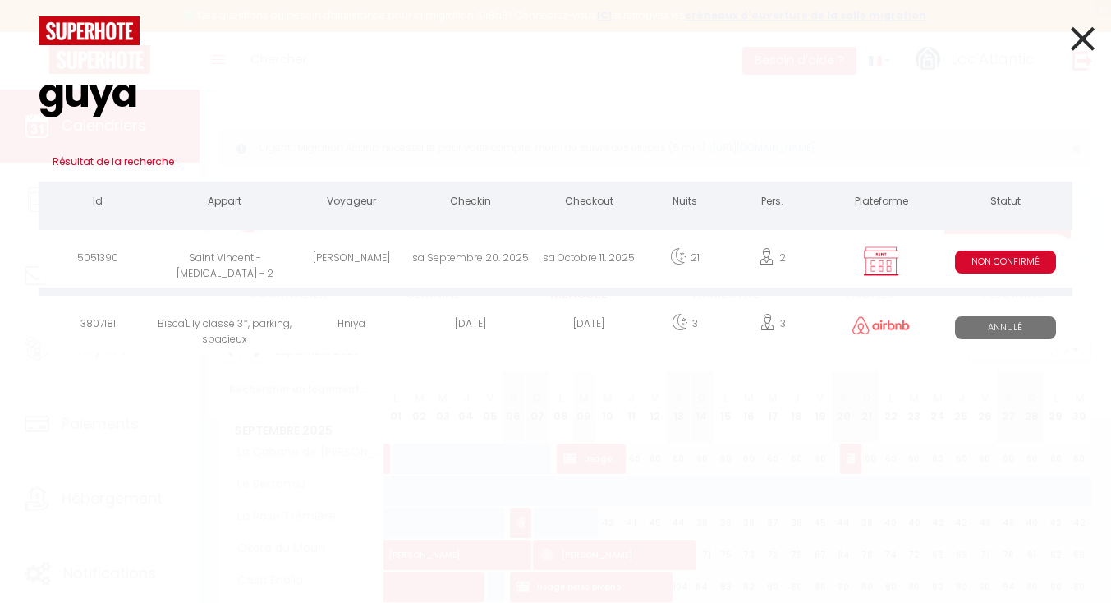
type input "guya"
click at [376, 264] on div "[PERSON_NAME]" at bounding box center [350, 260] width 119 height 53
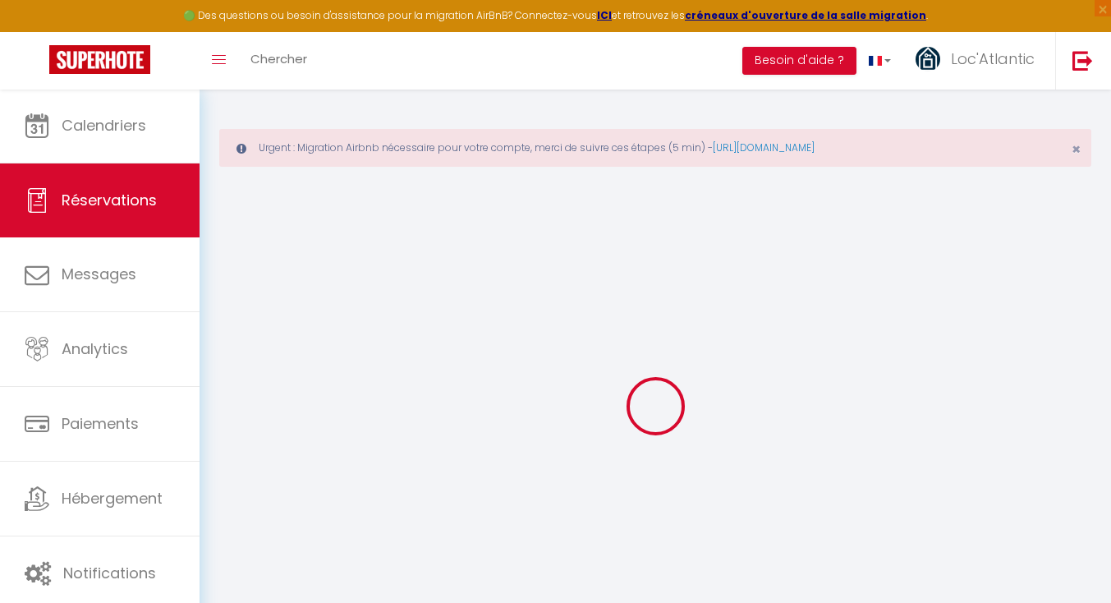
select select
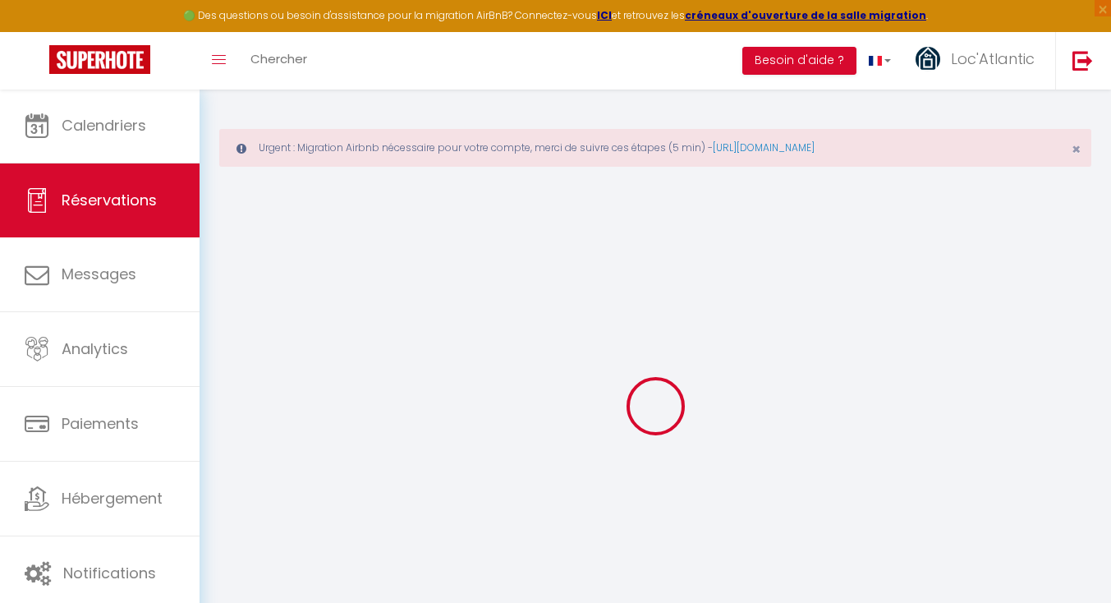
select select
checkbox input "false"
select select
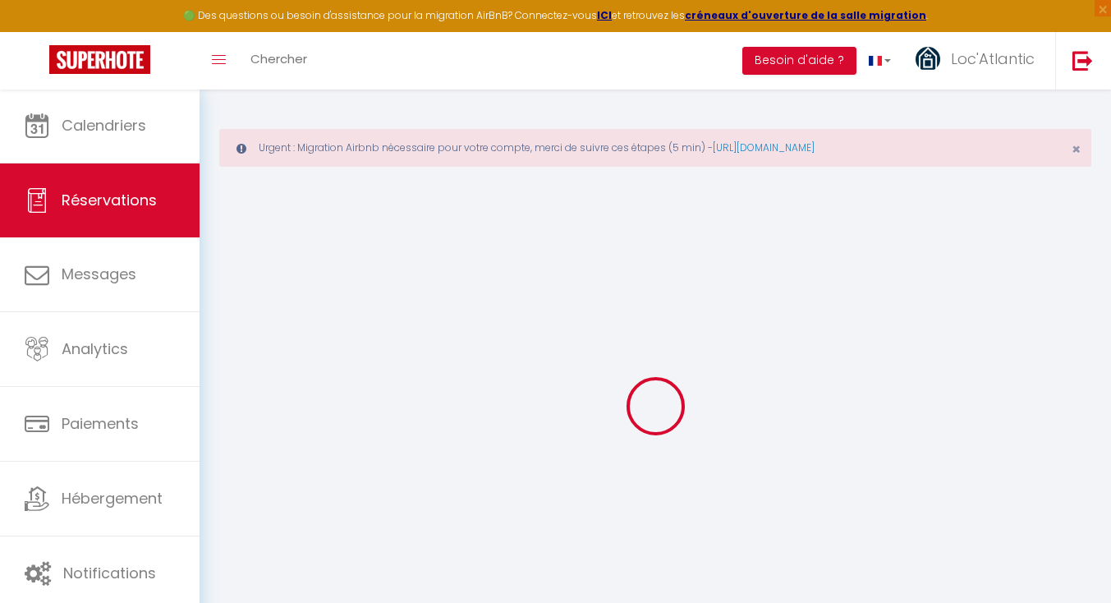
select select
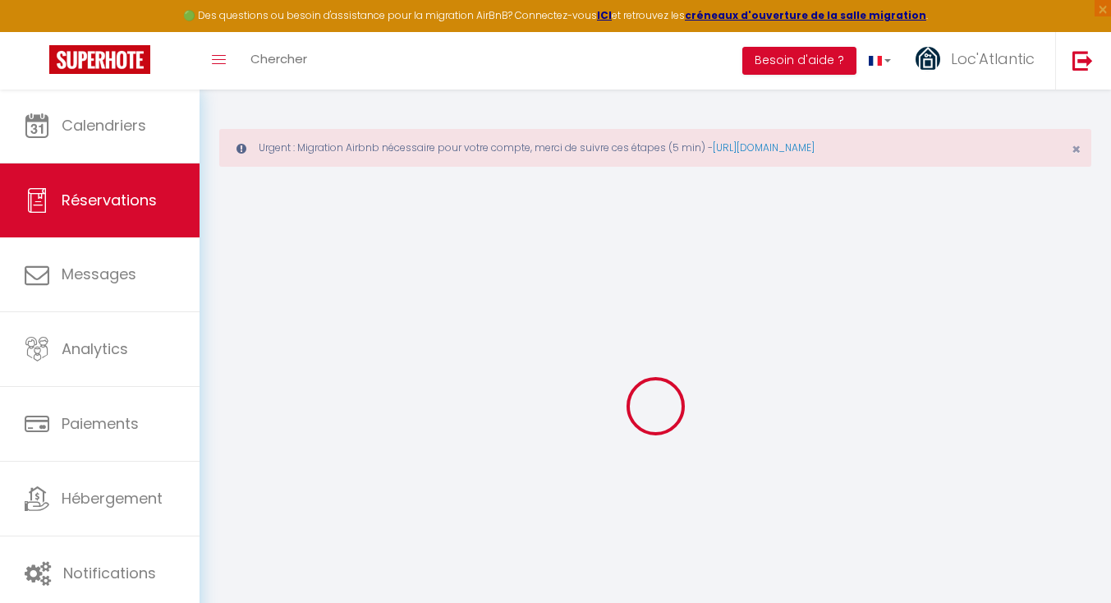
checkbox input "false"
type input "[PERSON_NAME]"
type input "[PERSON_NAME][EMAIL_ADDRESS][DOMAIN_NAME]"
type input "0678854175"
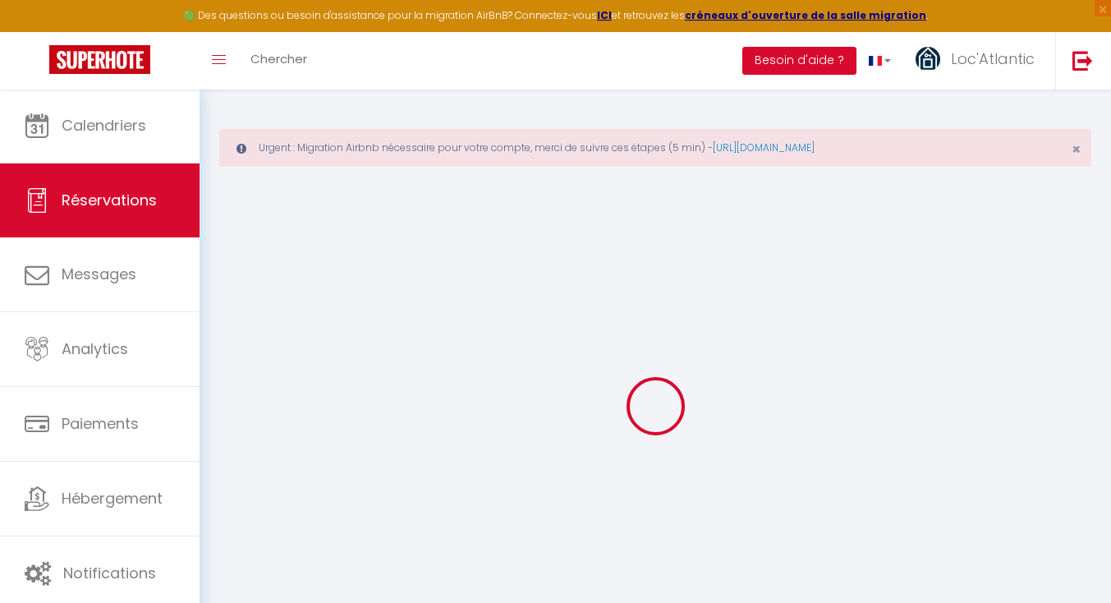
type input "54510"
type input "[STREET_ADDRESS][PERSON_NAME]"
type input "Tomblaine"
select select "FR"
type input "32"
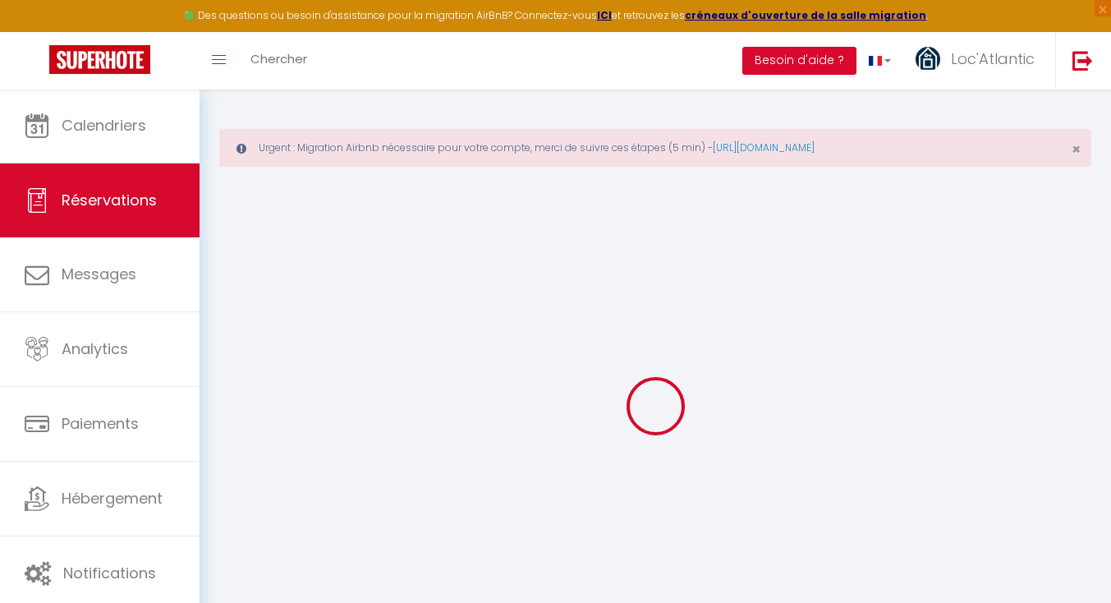
select select "31944"
select select "2"
type input "Sam 20 Septembre 2025"
select select
type input "[DATE]"
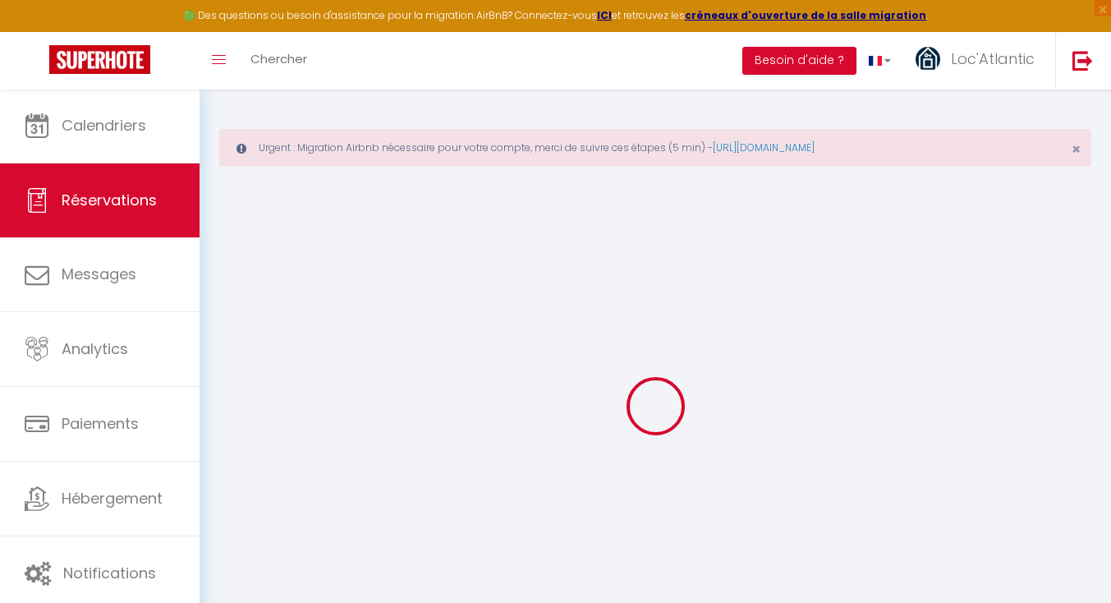
select select
type input "2"
select select "10"
select select
type input "861"
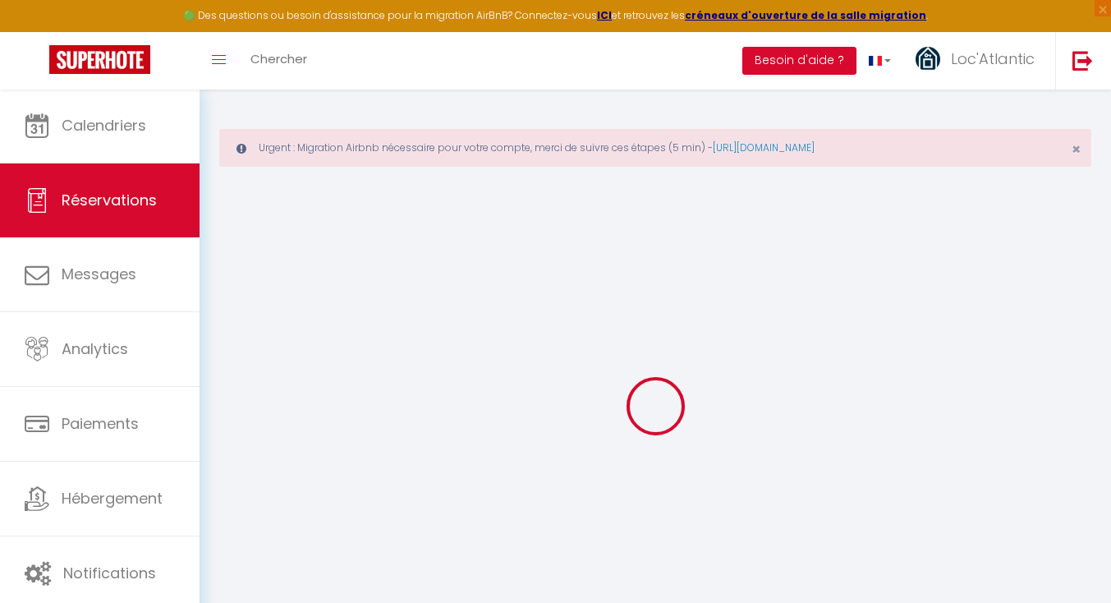
checkbox input "false"
type input "915.6"
select select "72"
type input "0"
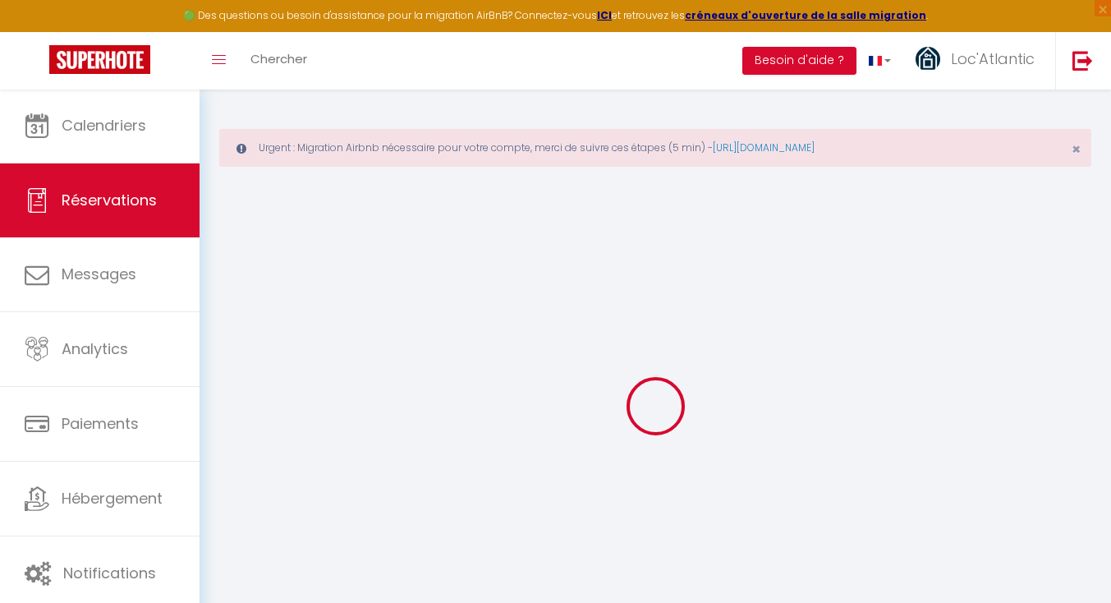
type input "0"
select select
select select "14"
checkbox input "false"
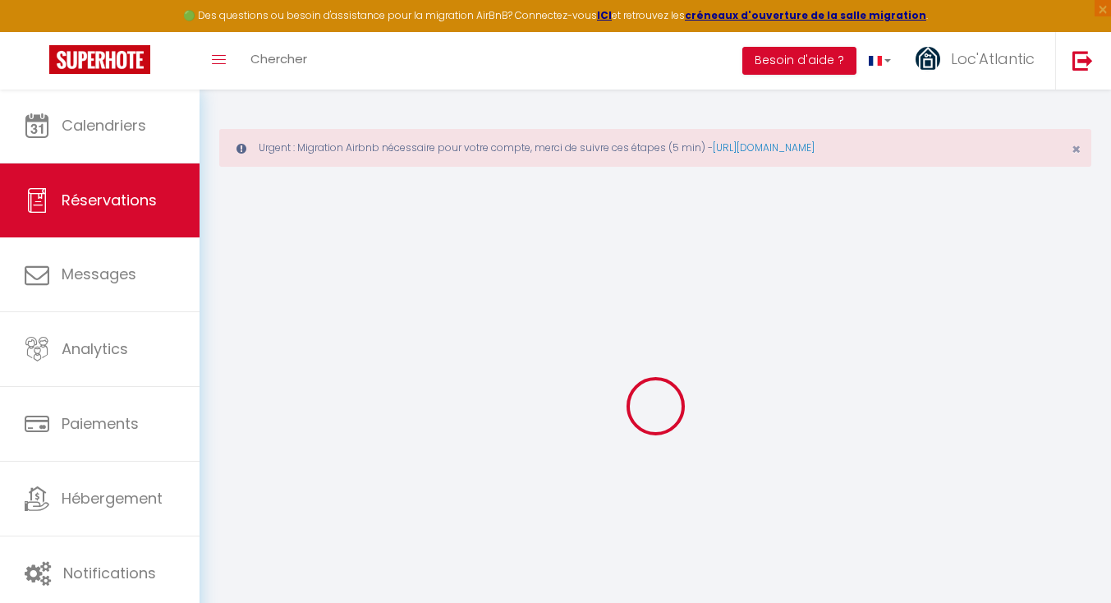
select select
checkbox input "false"
select select
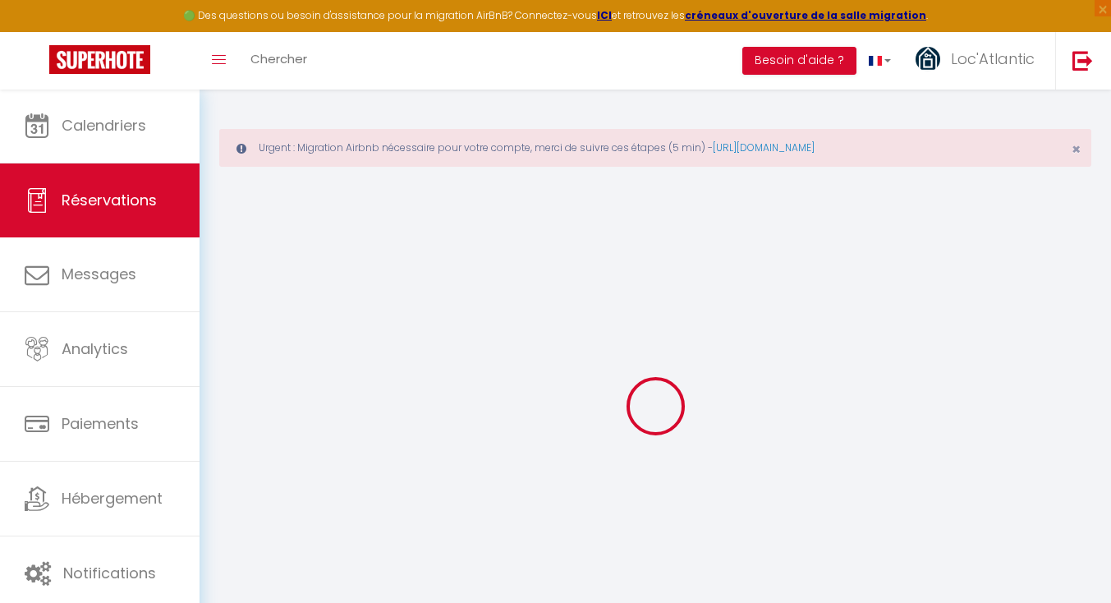
checkbox input "false"
select select
checkbox input "false"
type textarea "2 packs linge"
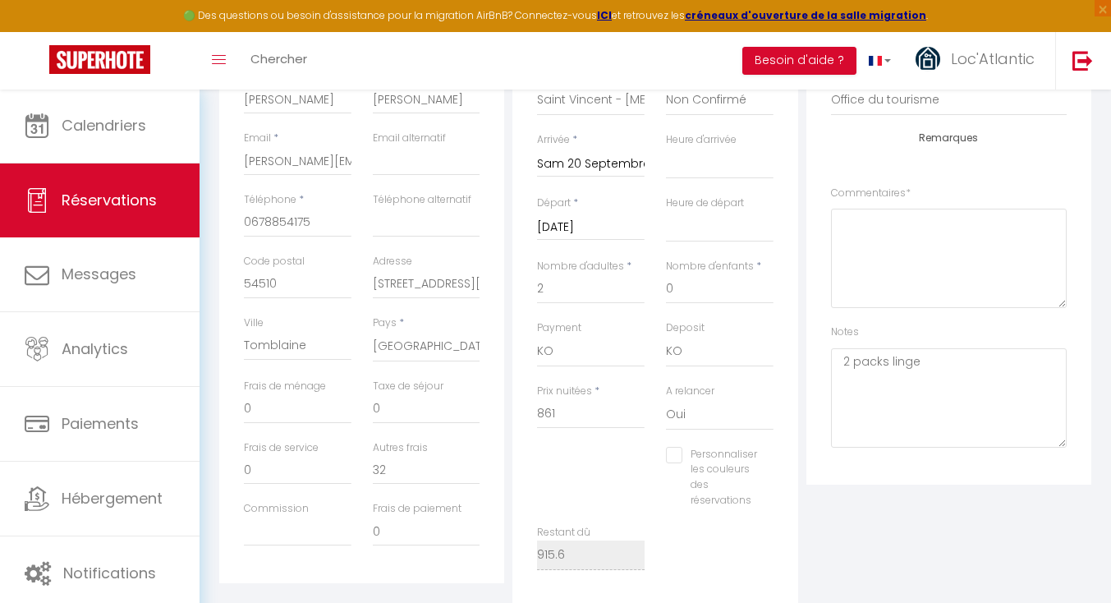
scroll to position [378, 0]
type input "54.6"
select select
checkbox input "false"
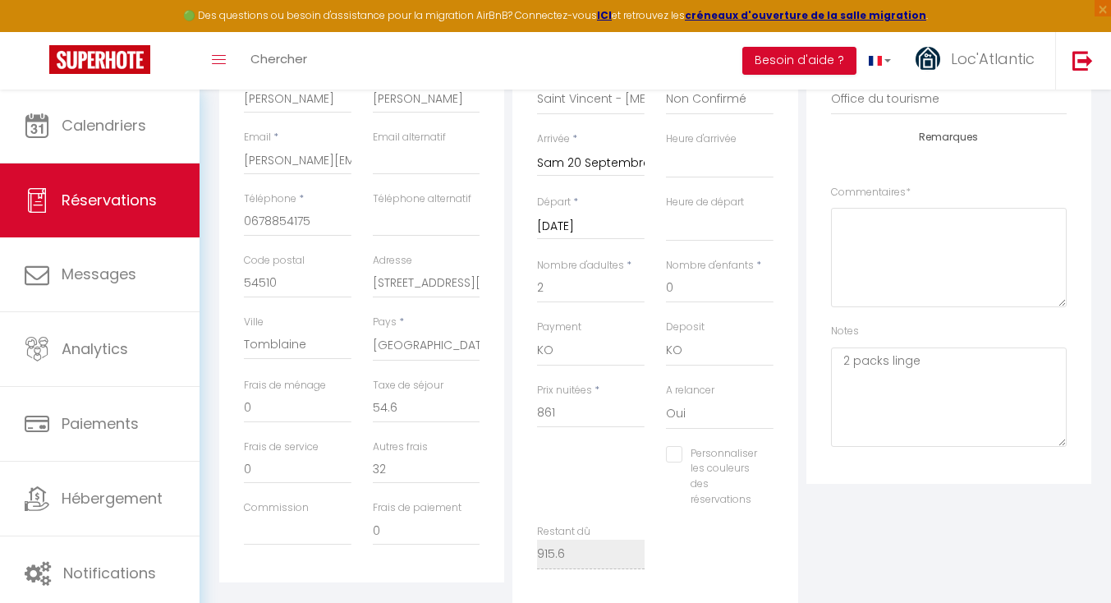
select select
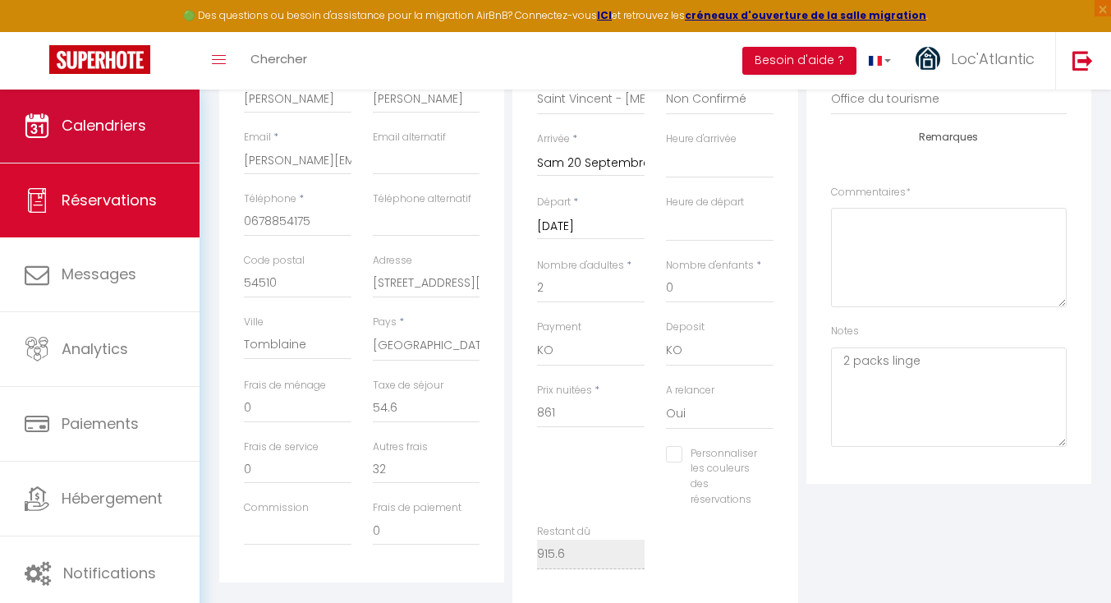
click at [100, 118] on span "Calendriers" at bounding box center [104, 125] width 85 height 21
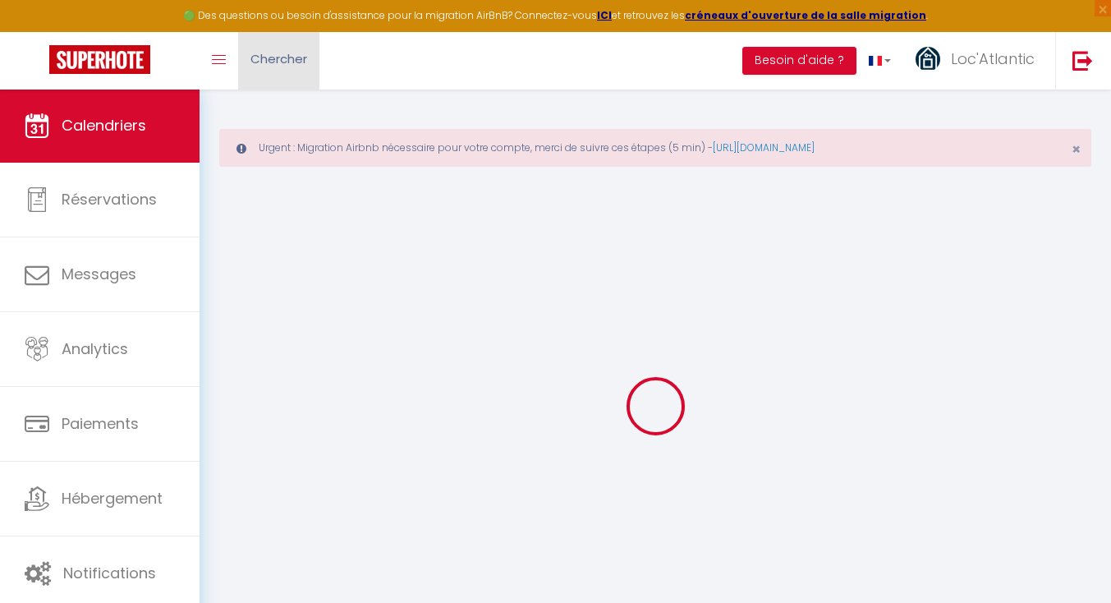
click at [267, 58] on span "Chercher" at bounding box center [278, 58] width 57 height 17
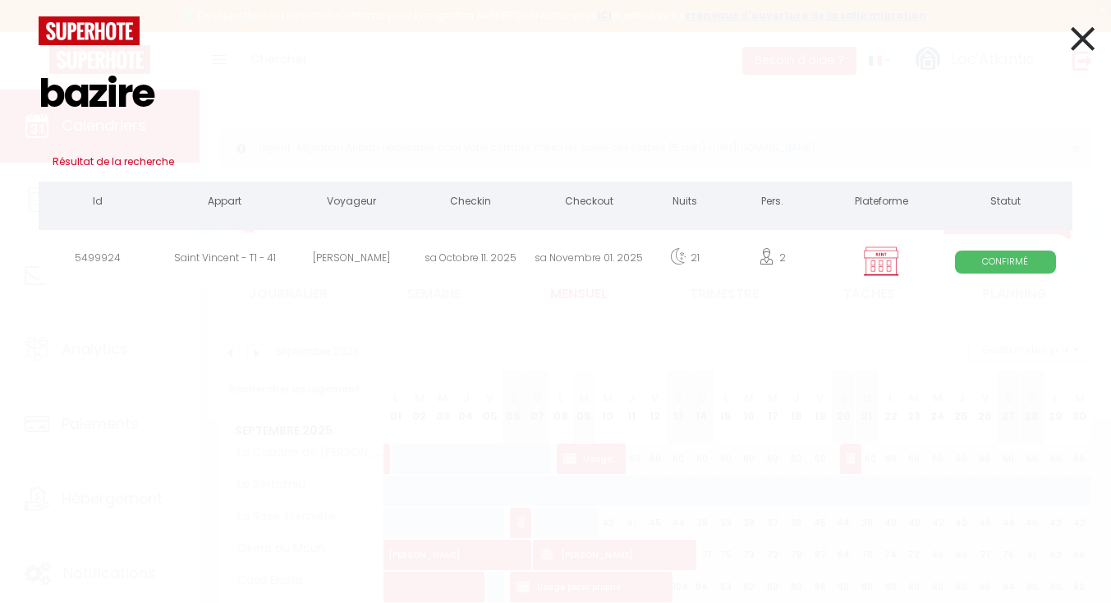
type input "bazire"
click at [344, 259] on div "[PERSON_NAME]" at bounding box center [350, 260] width 119 height 53
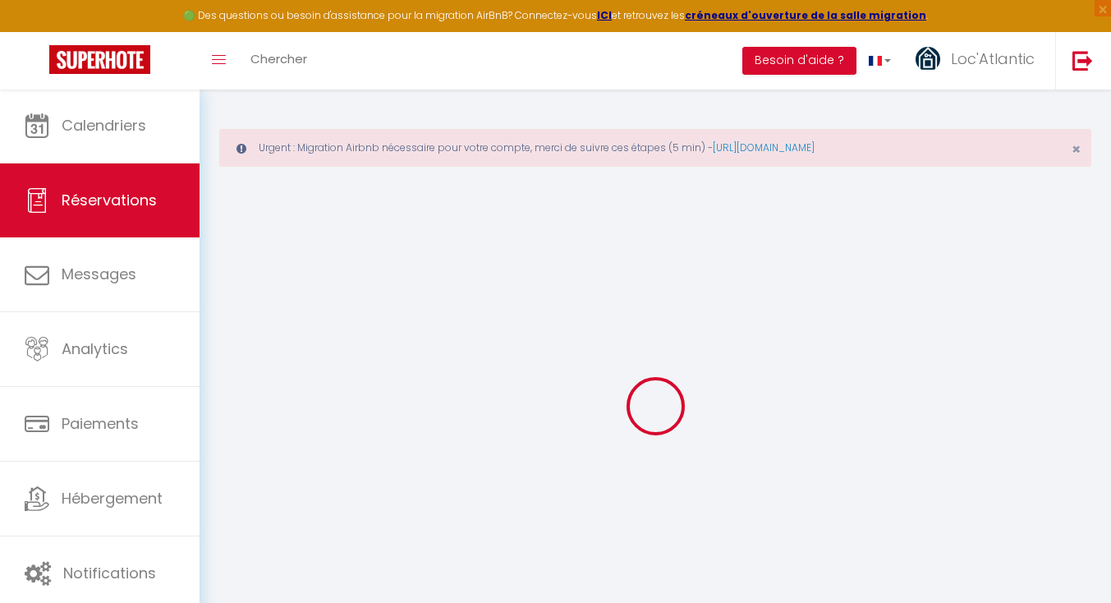
select select
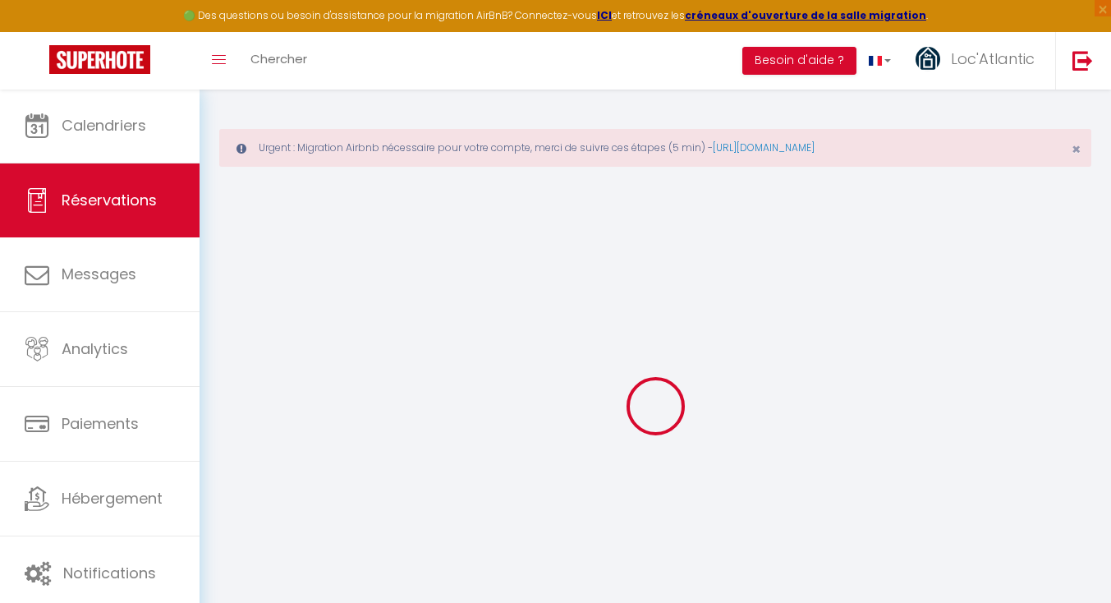
select select
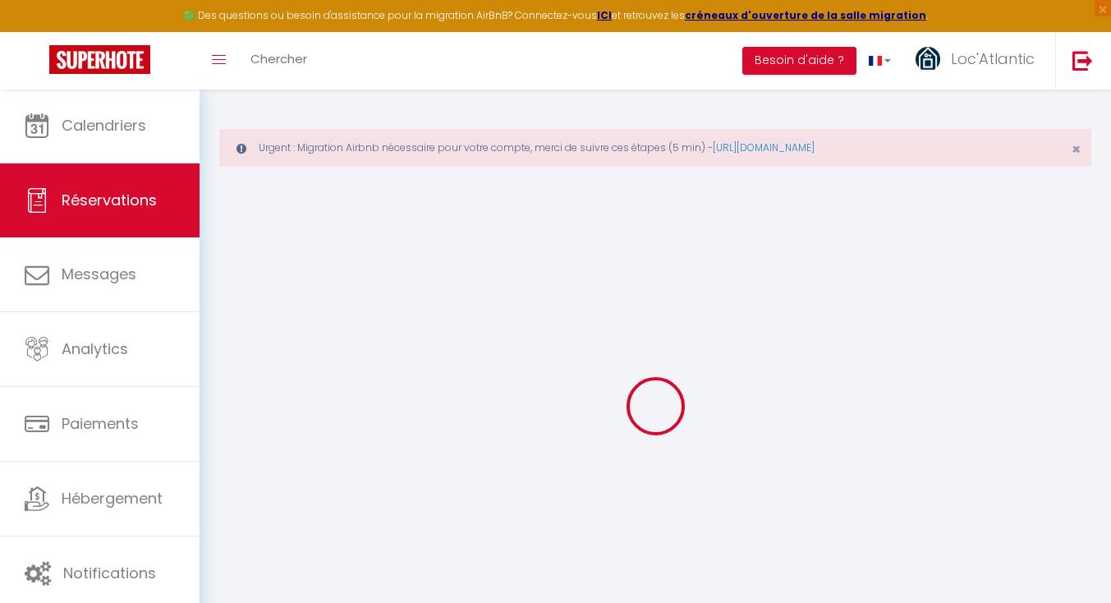
select select
type input "[PERSON_NAME]"
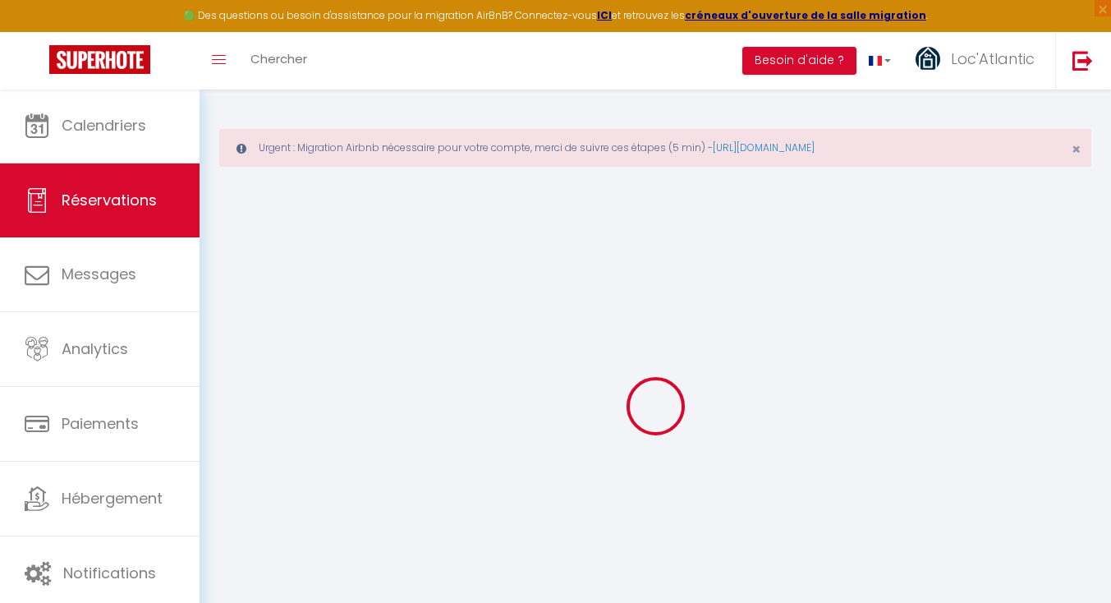
type input "Bazire"
type input "[PERSON_NAME][EMAIL_ADDRESS][DOMAIN_NAME]"
type input "0130424589"
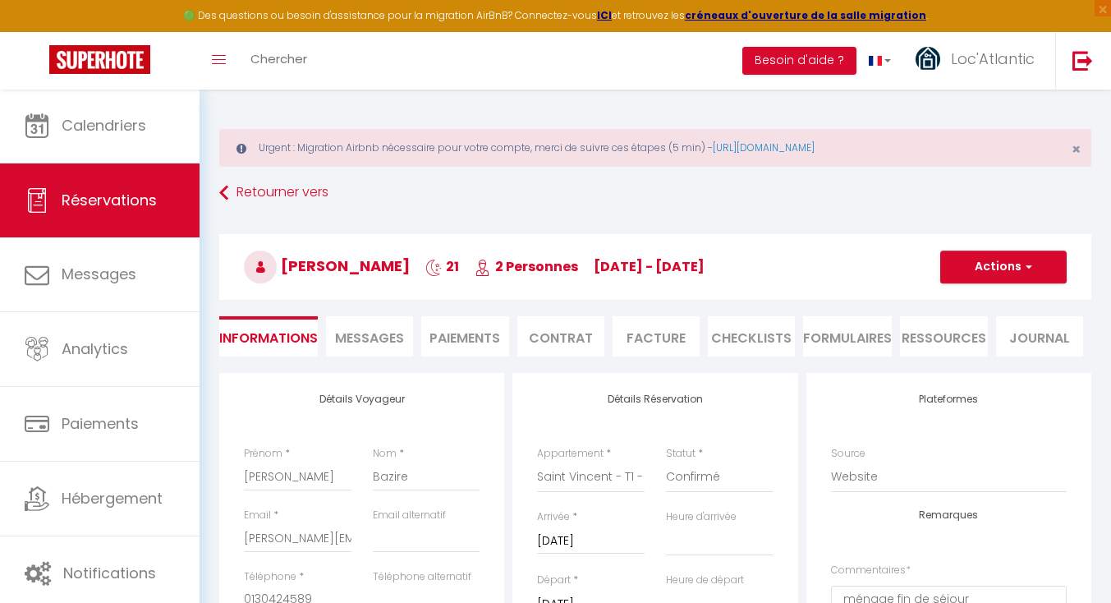
click at [372, 356] on li "Messages" at bounding box center [369, 336] width 87 height 40
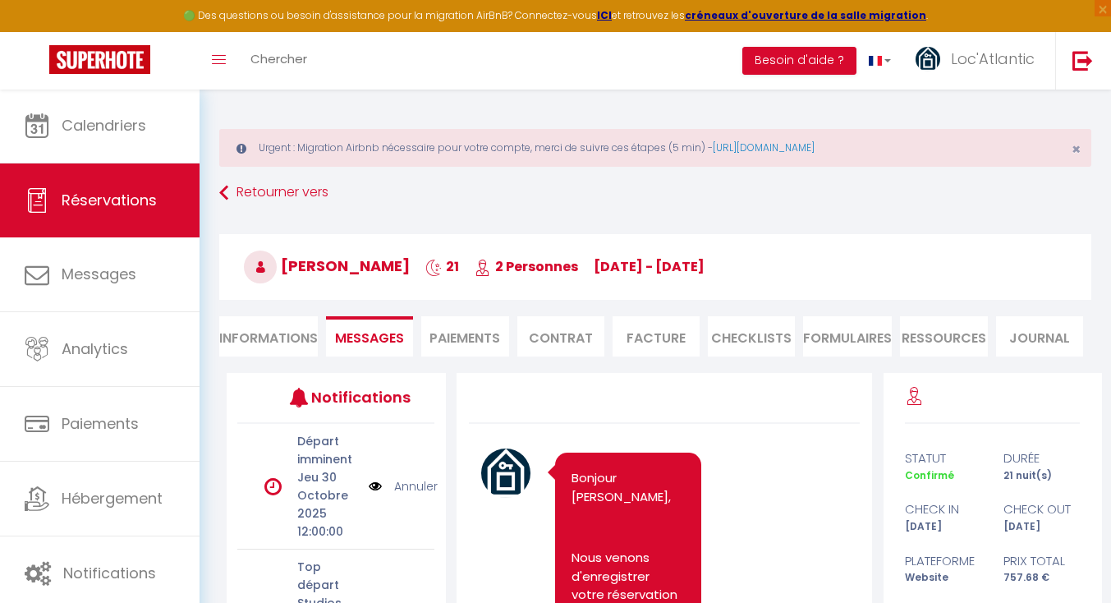
click at [264, 330] on li "Informations" at bounding box center [268, 336] width 99 height 40
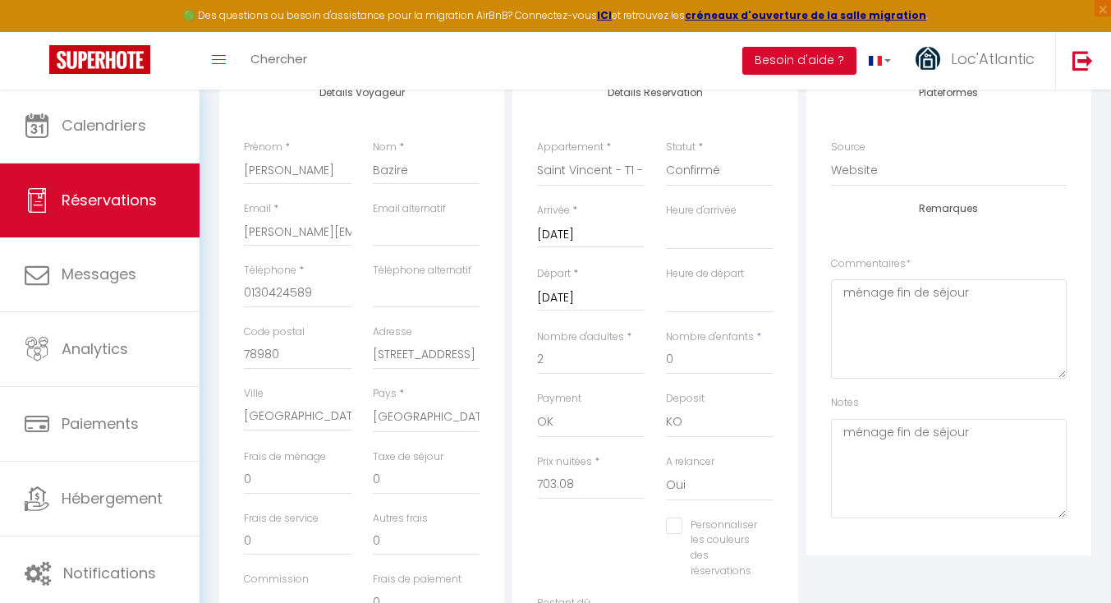
scroll to position [307, 0]
click at [902, 290] on textarea "ménage fin de séjour" at bounding box center [949, 327] width 236 height 99
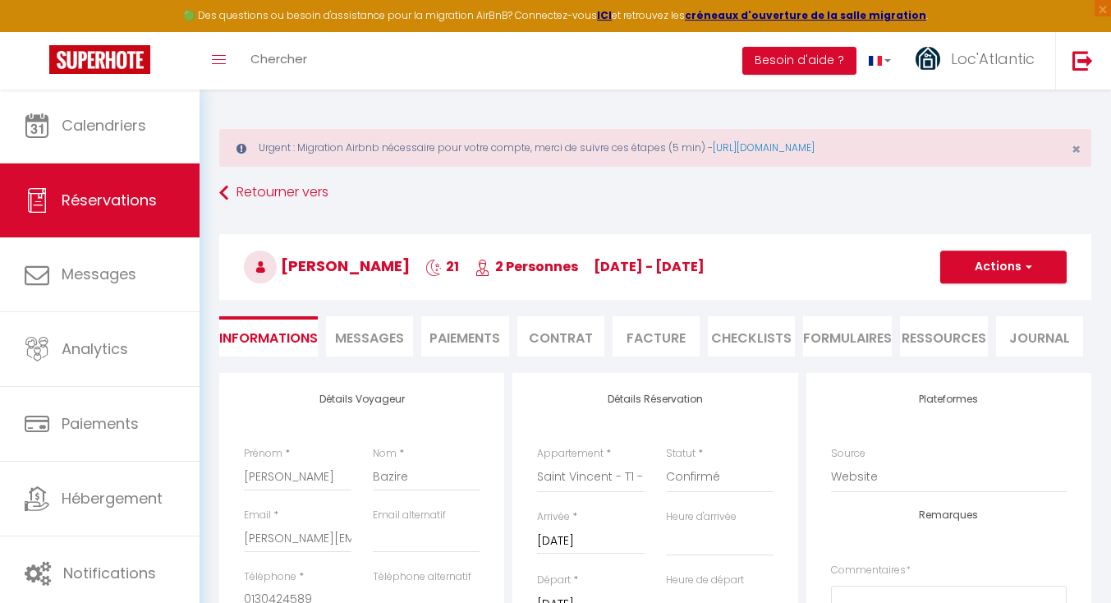
scroll to position [0, 0]
click at [996, 268] on button "Actions" at bounding box center [1003, 266] width 126 height 33
click at [951, 297] on link "Enregistrer" at bounding box center [987, 302] width 130 height 21
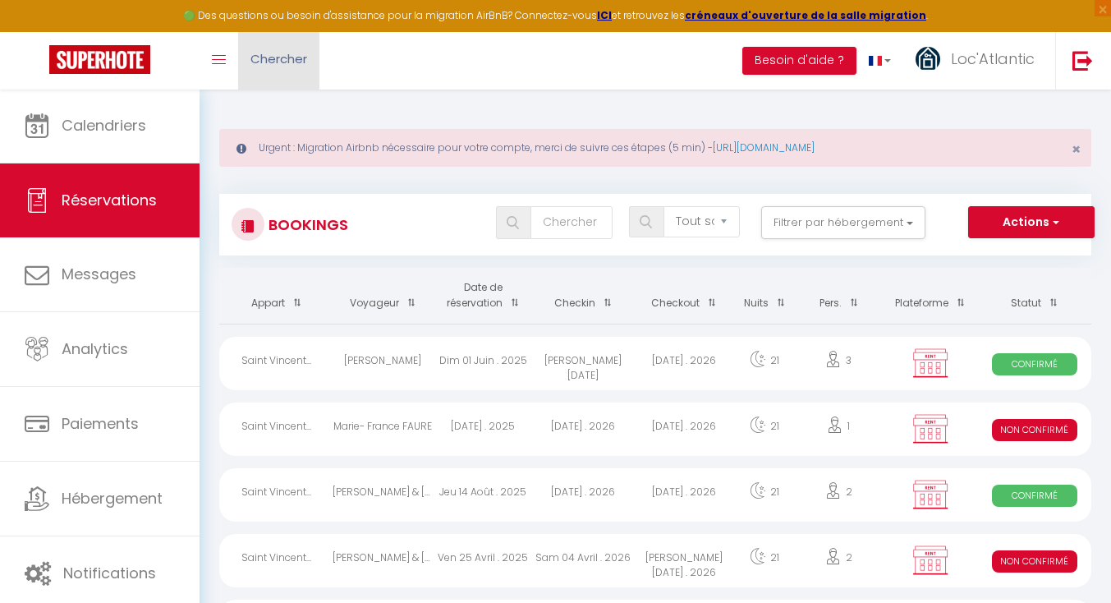
click at [271, 56] on span "Chercher" at bounding box center [278, 58] width 57 height 17
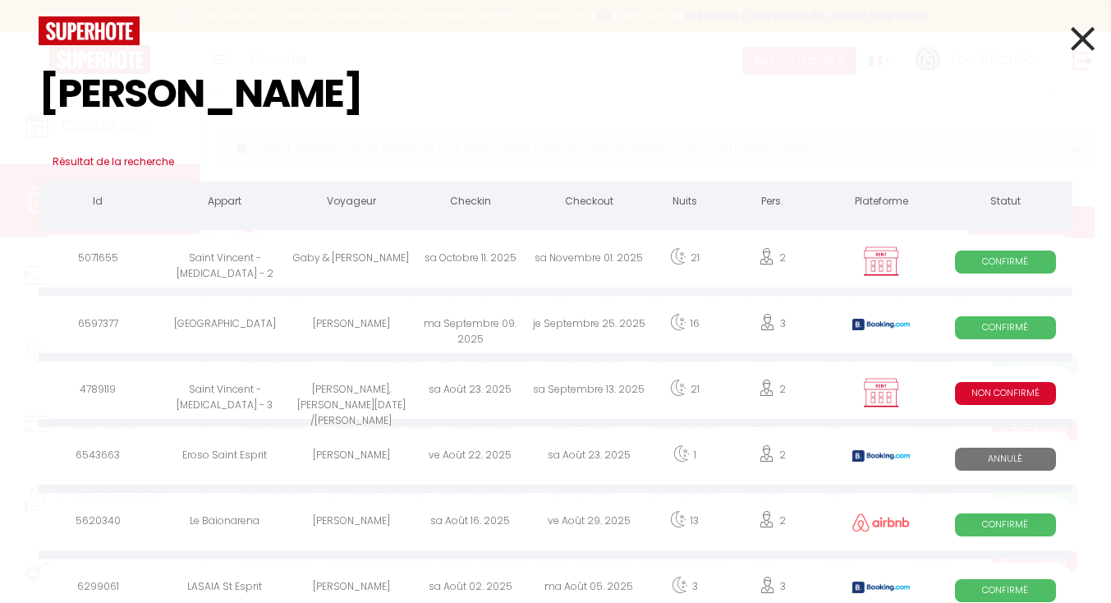
click at [337, 260] on div "Gaby & [PERSON_NAME]" at bounding box center [350, 260] width 119 height 53
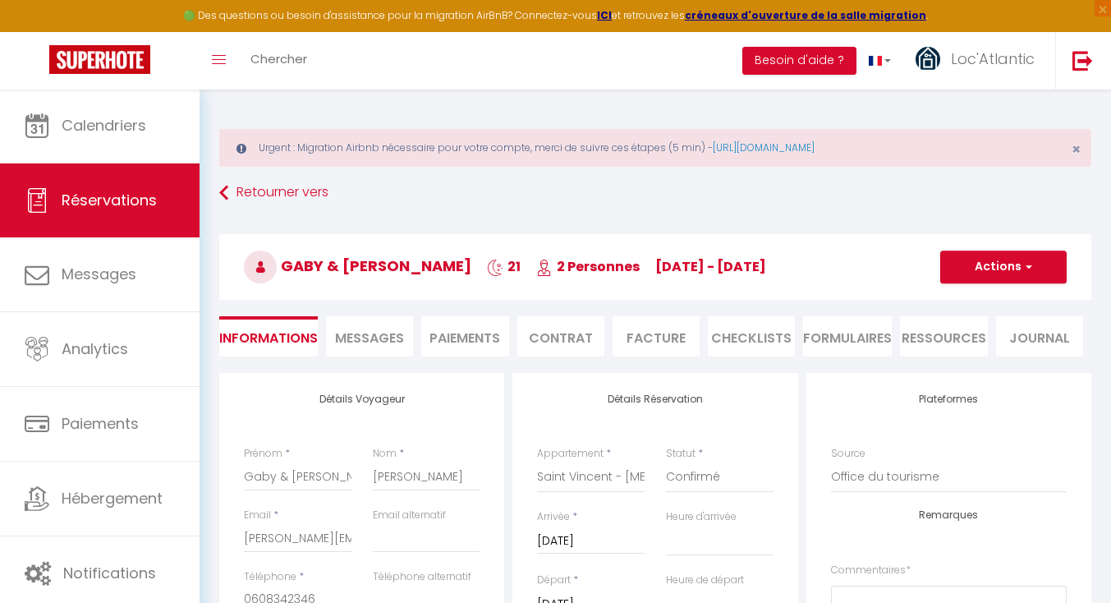
click at [393, 320] on li "Messages" at bounding box center [369, 336] width 87 height 40
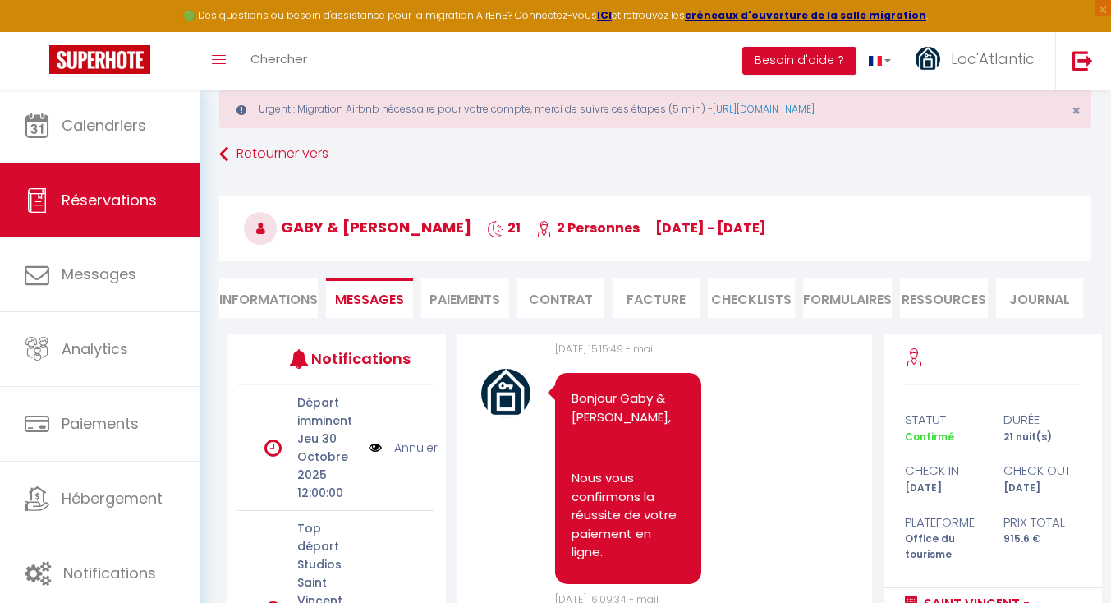
scroll to position [28, 0]
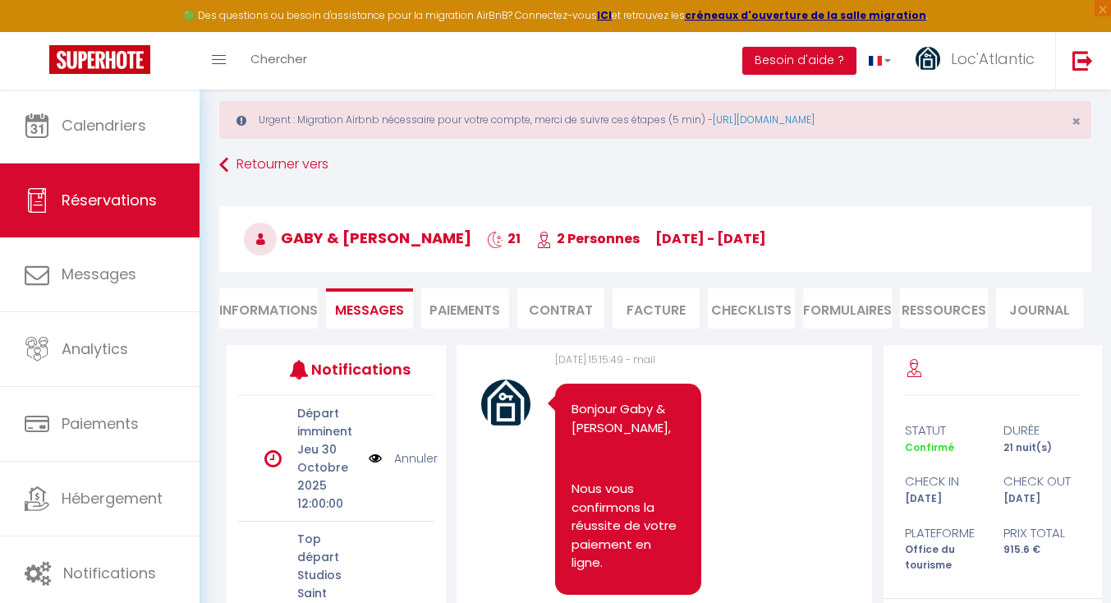
click at [266, 310] on li "Informations" at bounding box center [268, 308] width 99 height 40
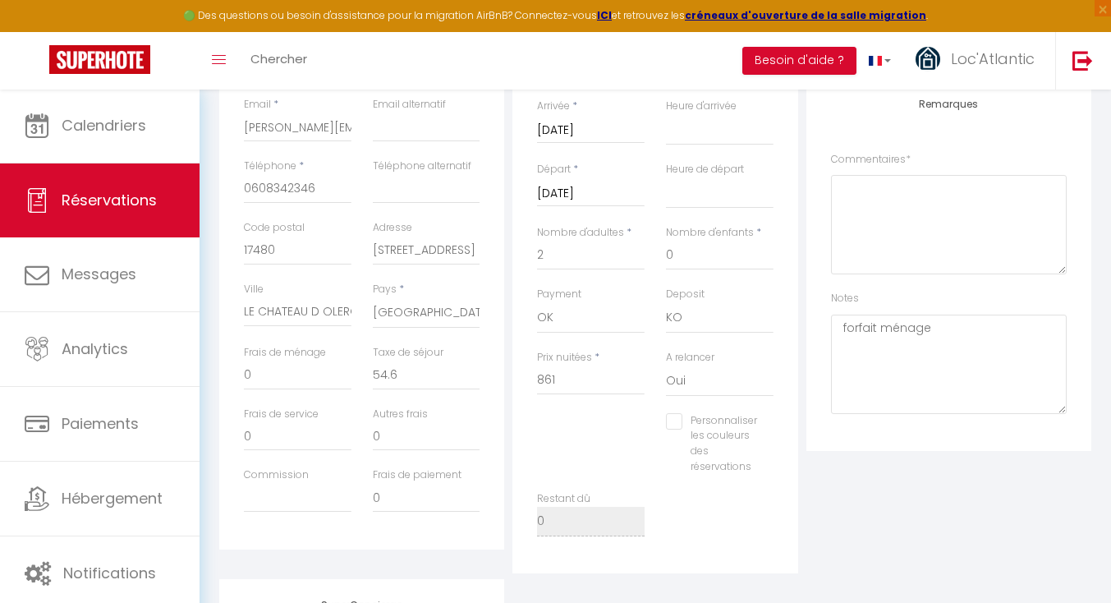
scroll to position [421, 0]
